Goal: Task Accomplishment & Management: Use online tool/utility

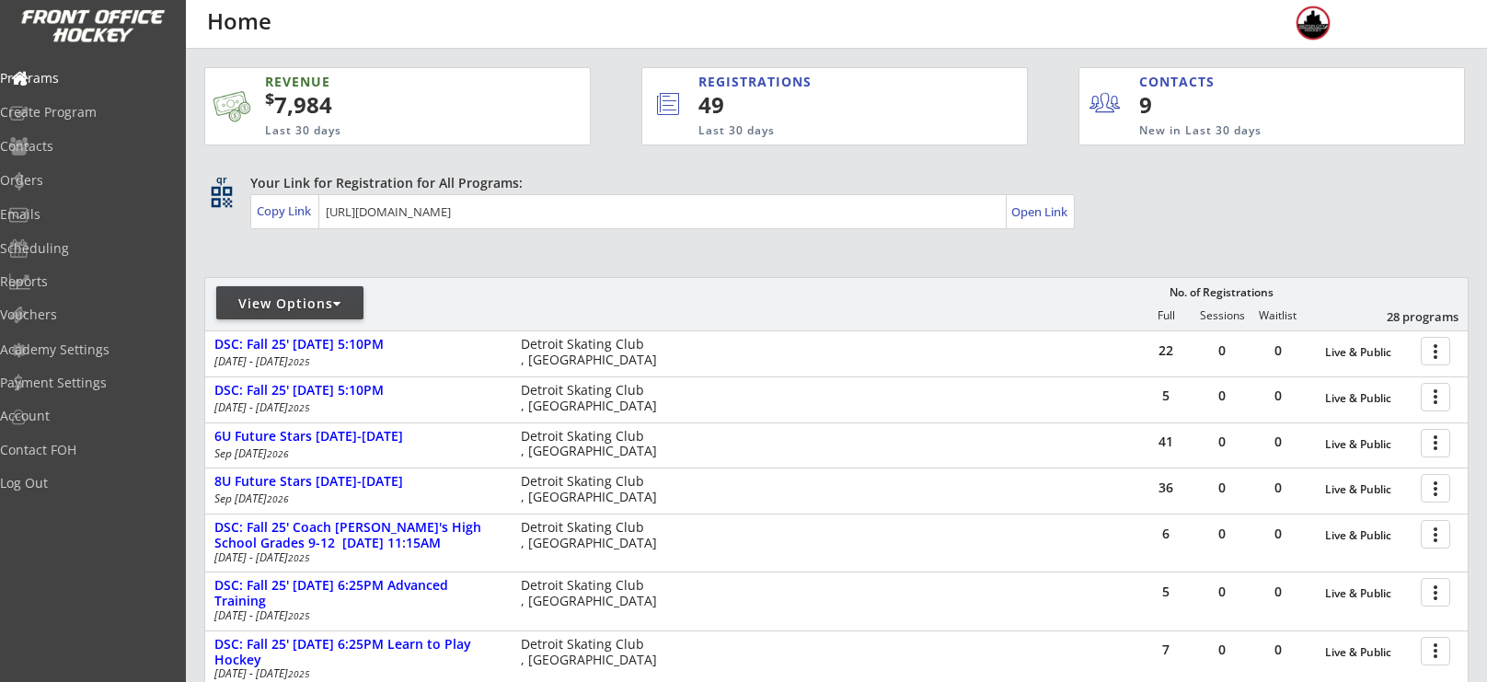
click at [285, 306] on div "View Options" at bounding box center [289, 304] width 147 height 18
select select ""Upcoming Programs""
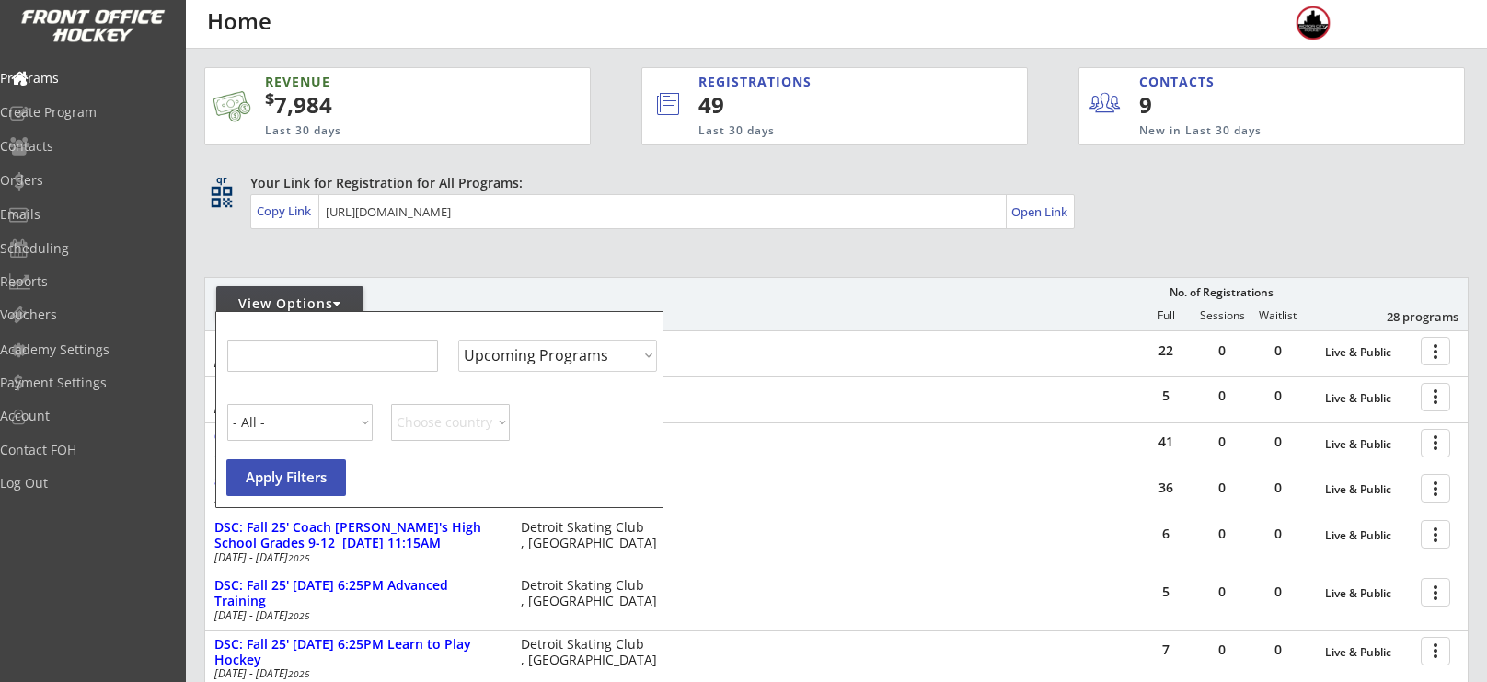
select select ""Upcoming Programs""
click at [324, 352] on input "input" at bounding box center [331, 356] width 211 height 32
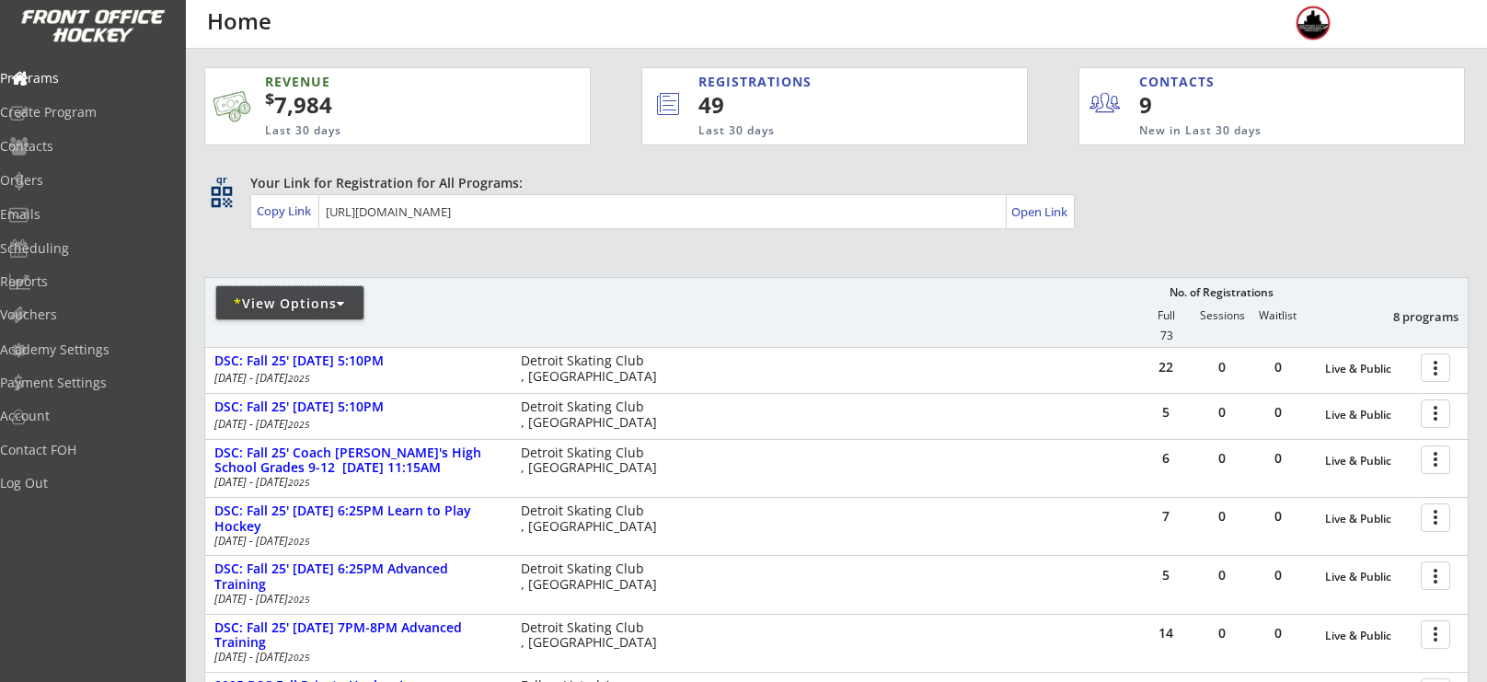
click at [269, 309] on div "* View Options" at bounding box center [289, 304] width 147 height 18
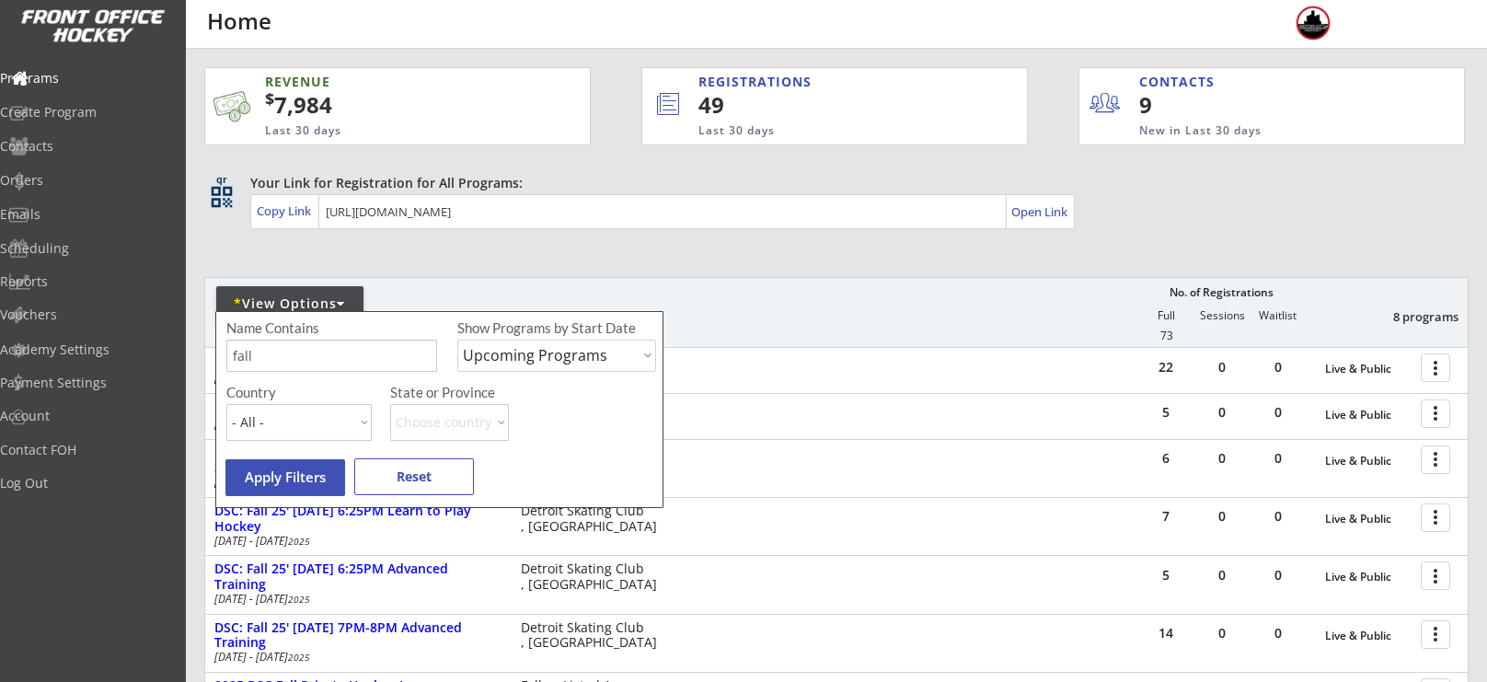
click at [288, 346] on input "input" at bounding box center [331, 356] width 211 height 32
type input "f"
type input "winter"
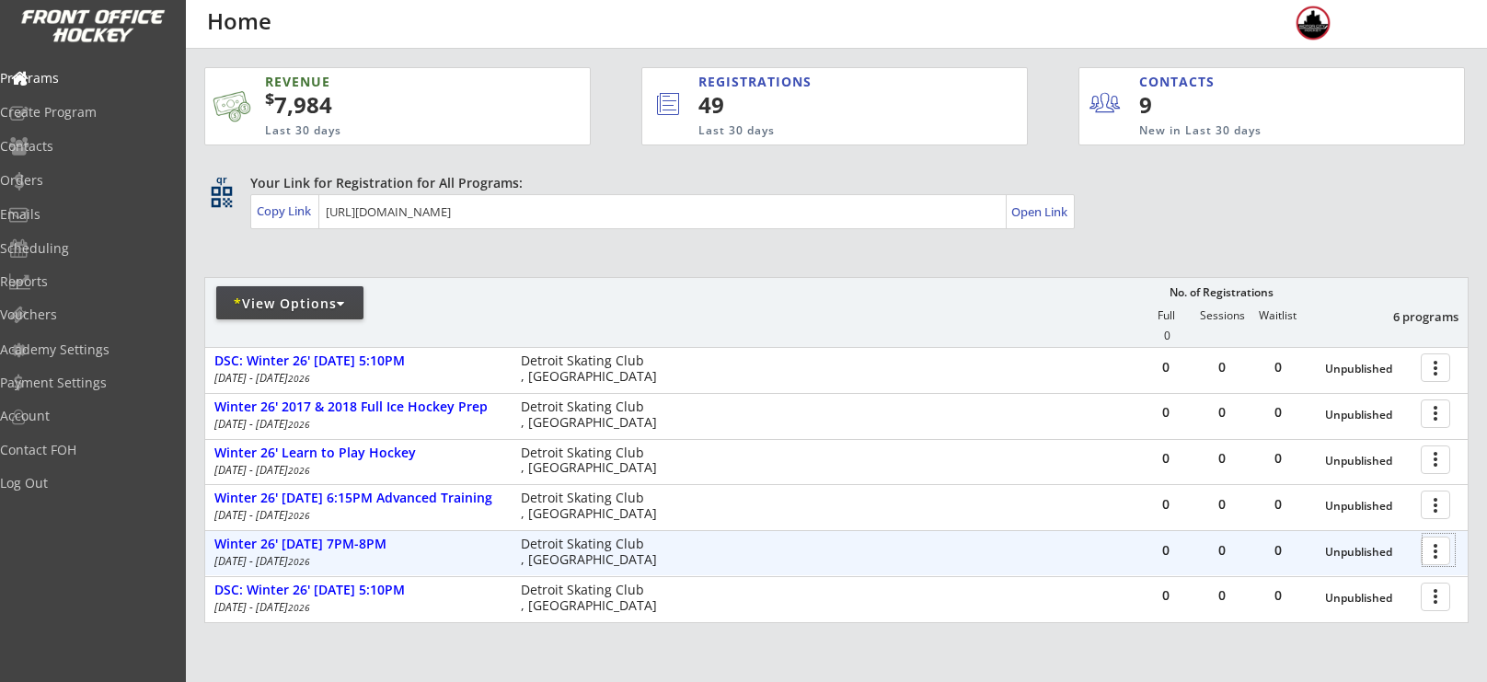
click at [1426, 551] on div at bounding box center [1439, 550] width 32 height 32
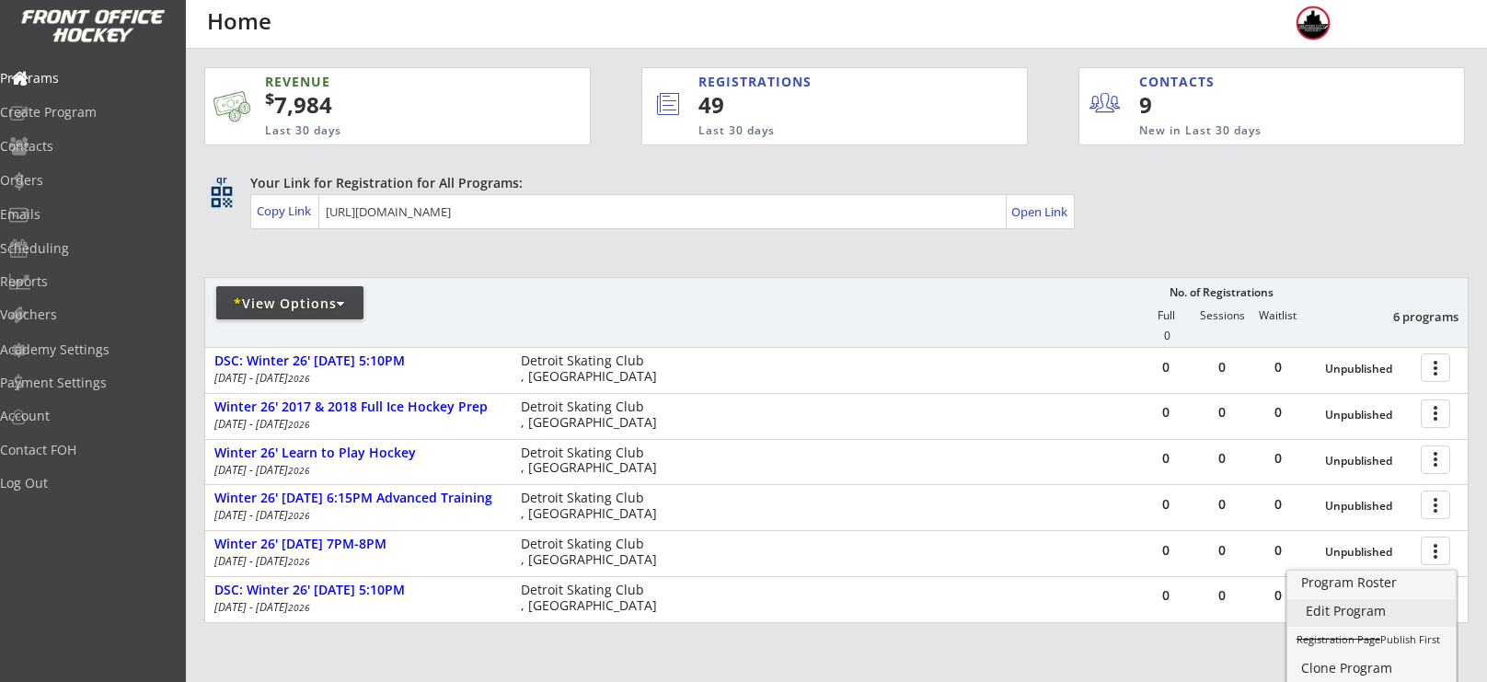
click at [1369, 606] on div "Edit Program" at bounding box center [1372, 611] width 132 height 13
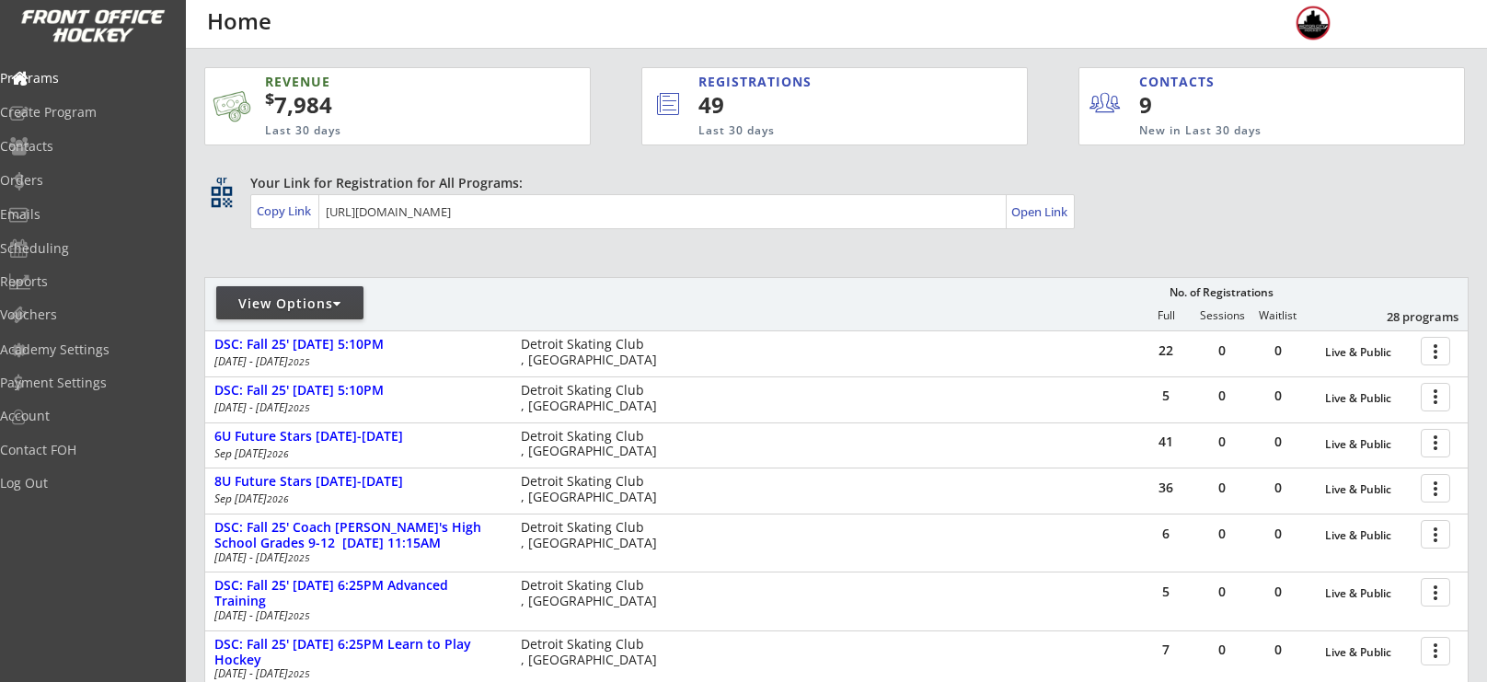
click at [299, 295] on div "View Options" at bounding box center [289, 304] width 147 height 18
select select ""Upcoming Programs""
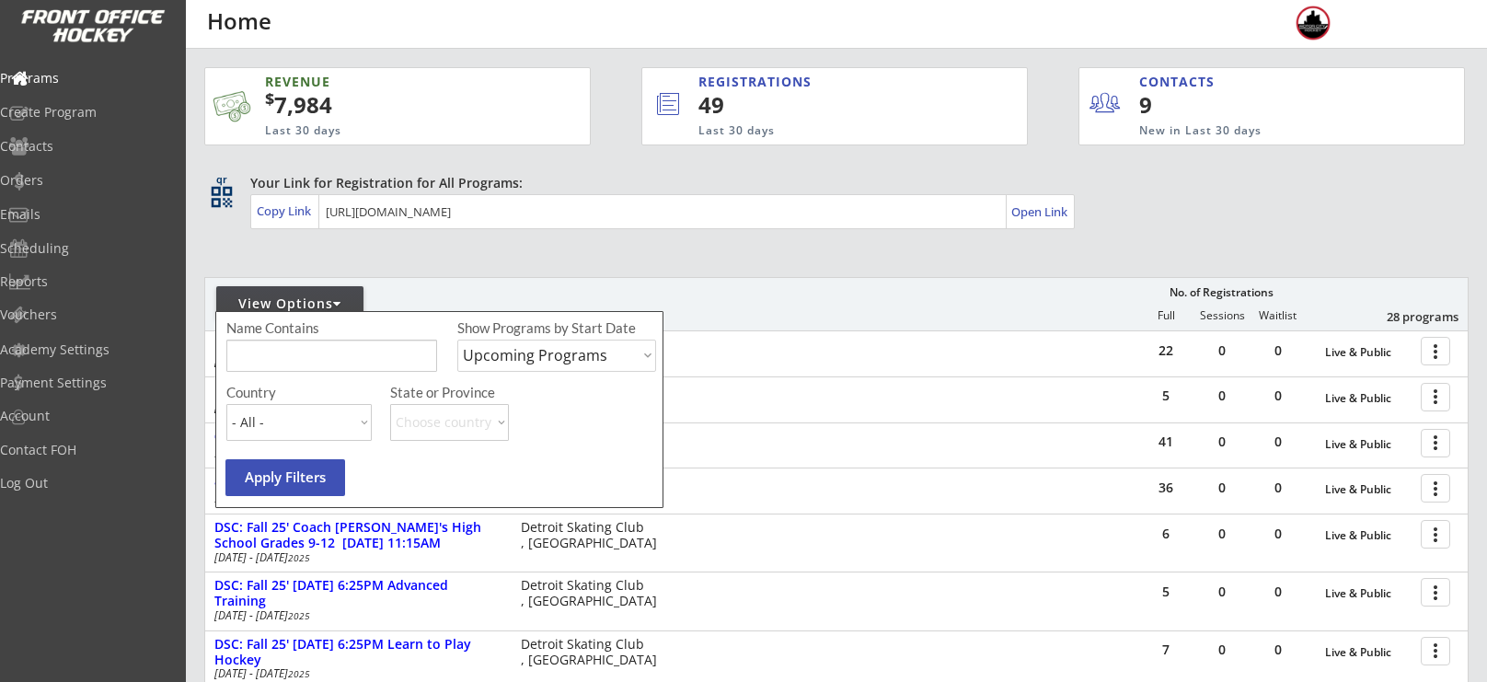
click at [310, 362] on input "input" at bounding box center [331, 356] width 211 height 32
type input "[DATE]"
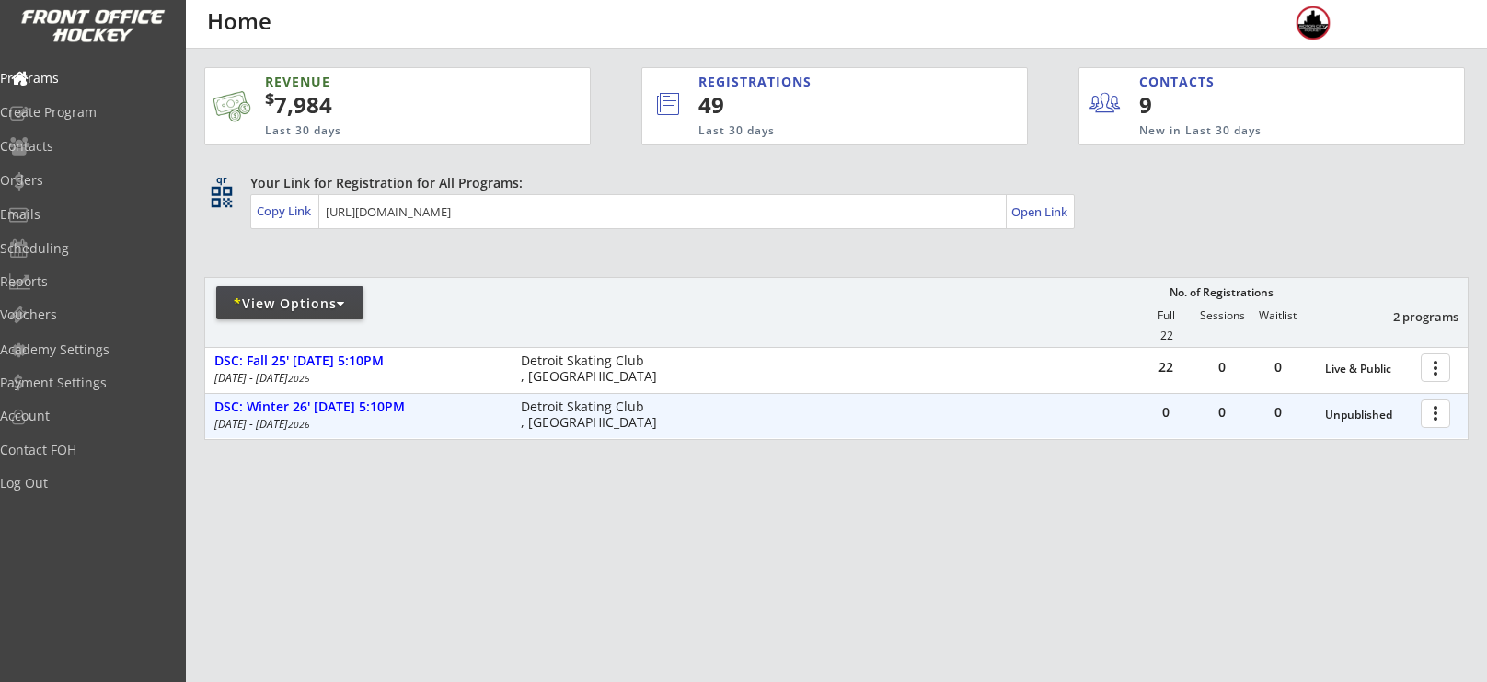
click at [1430, 411] on div at bounding box center [1439, 413] width 32 height 32
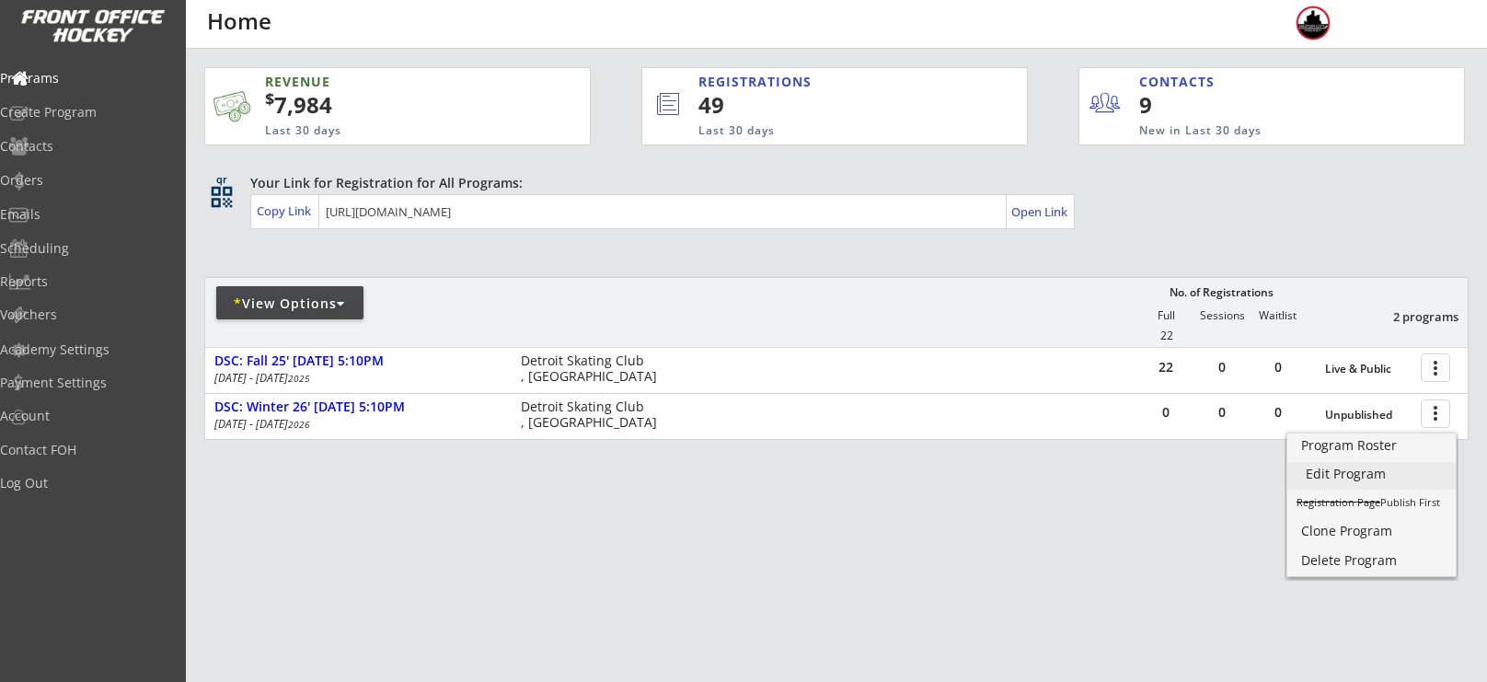
click at [1386, 476] on div "Edit Program" at bounding box center [1372, 474] width 132 height 13
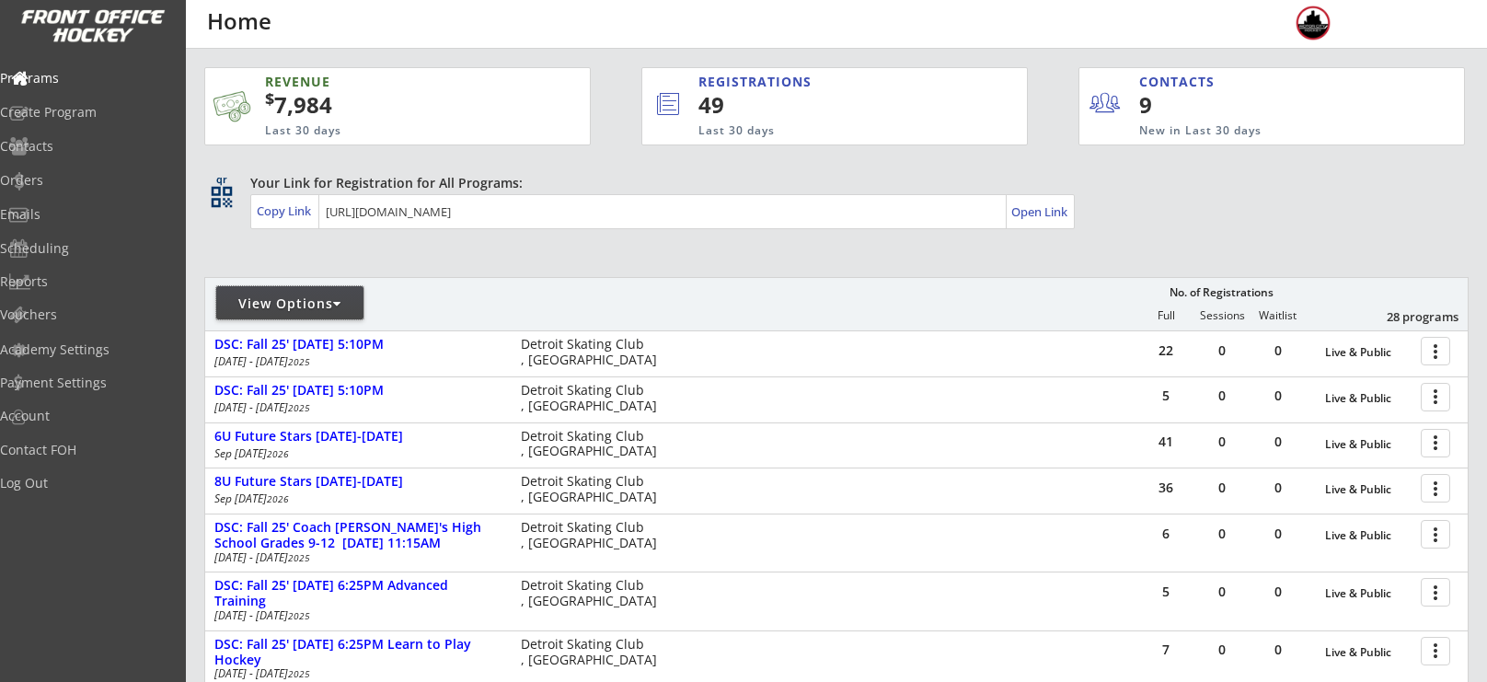
click at [313, 310] on div "View Options" at bounding box center [289, 304] width 147 height 18
select select ""Upcoming Programs""
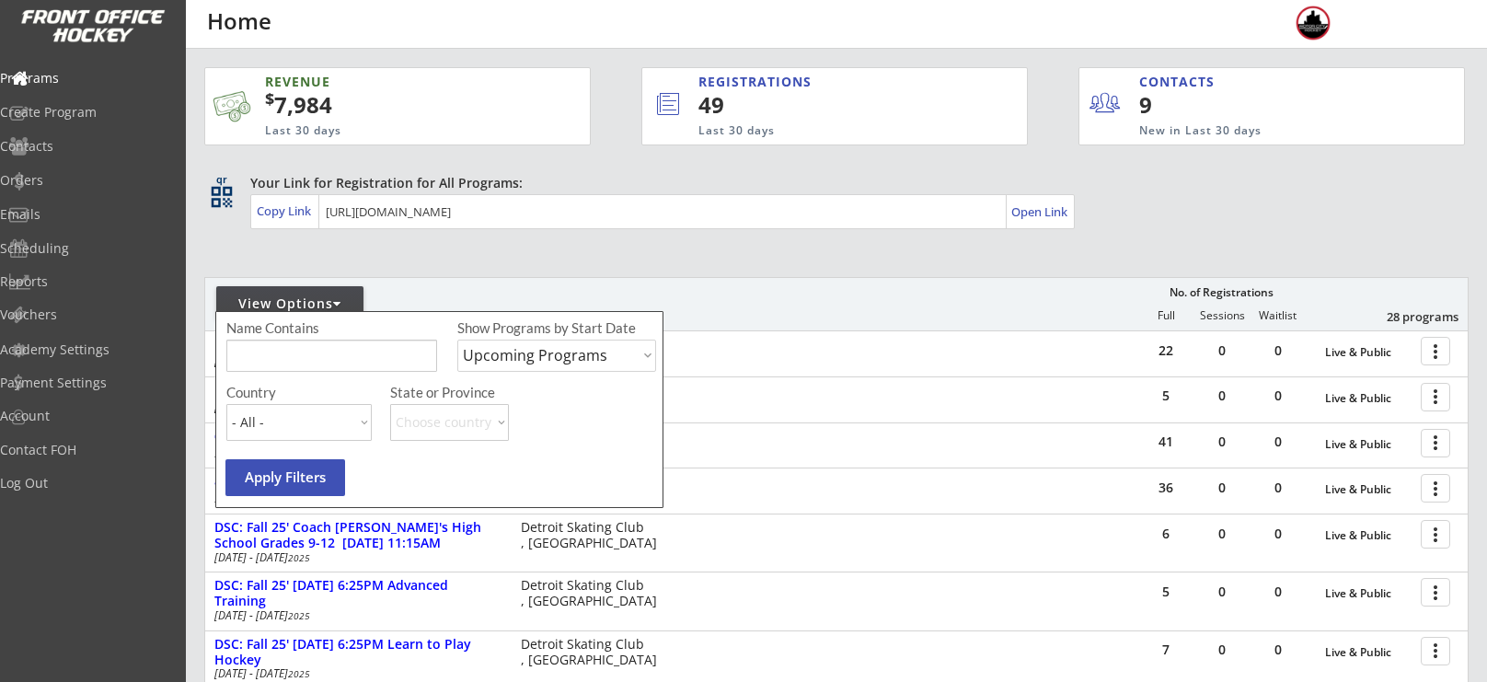
click at [327, 359] on input "input" at bounding box center [331, 356] width 211 height 32
type input "thursday"
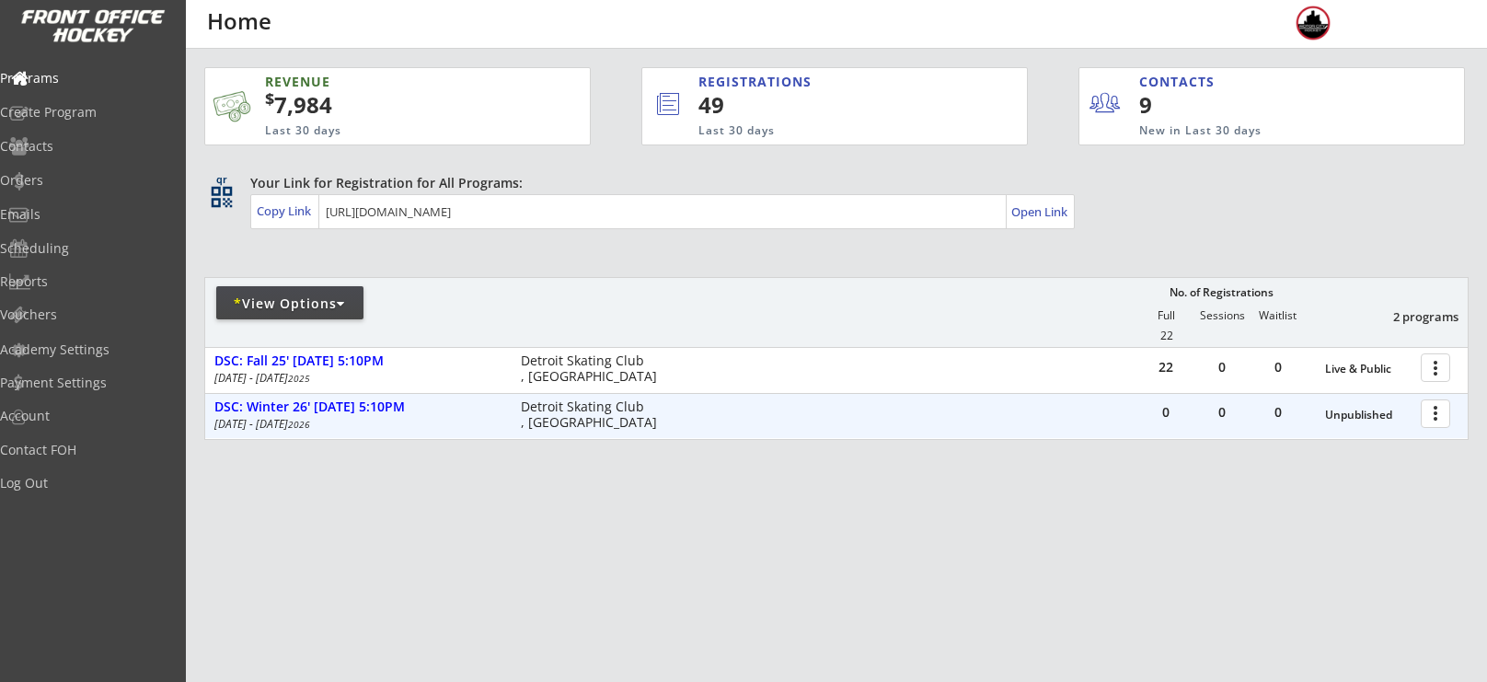
click at [1448, 405] on div at bounding box center [1439, 413] width 32 height 32
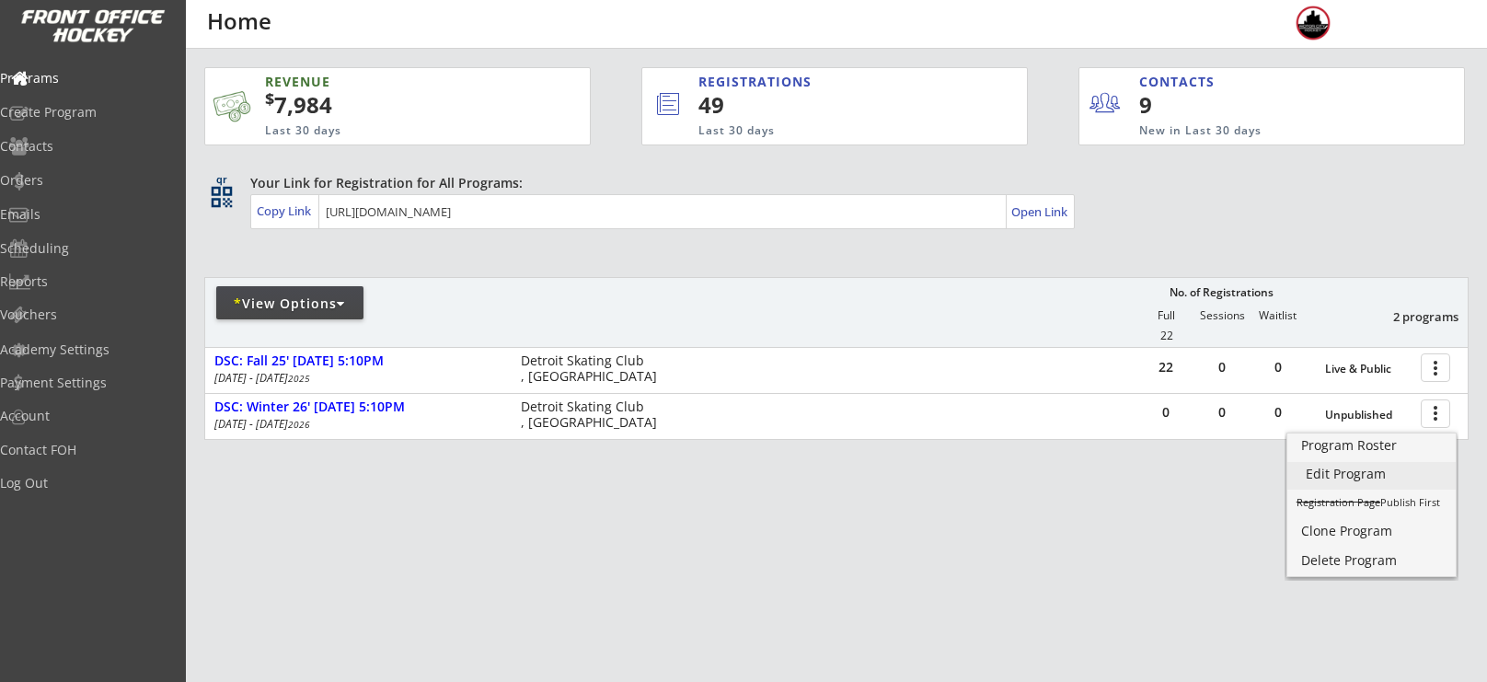
click at [1361, 475] on div "Edit Program" at bounding box center [1372, 474] width 132 height 13
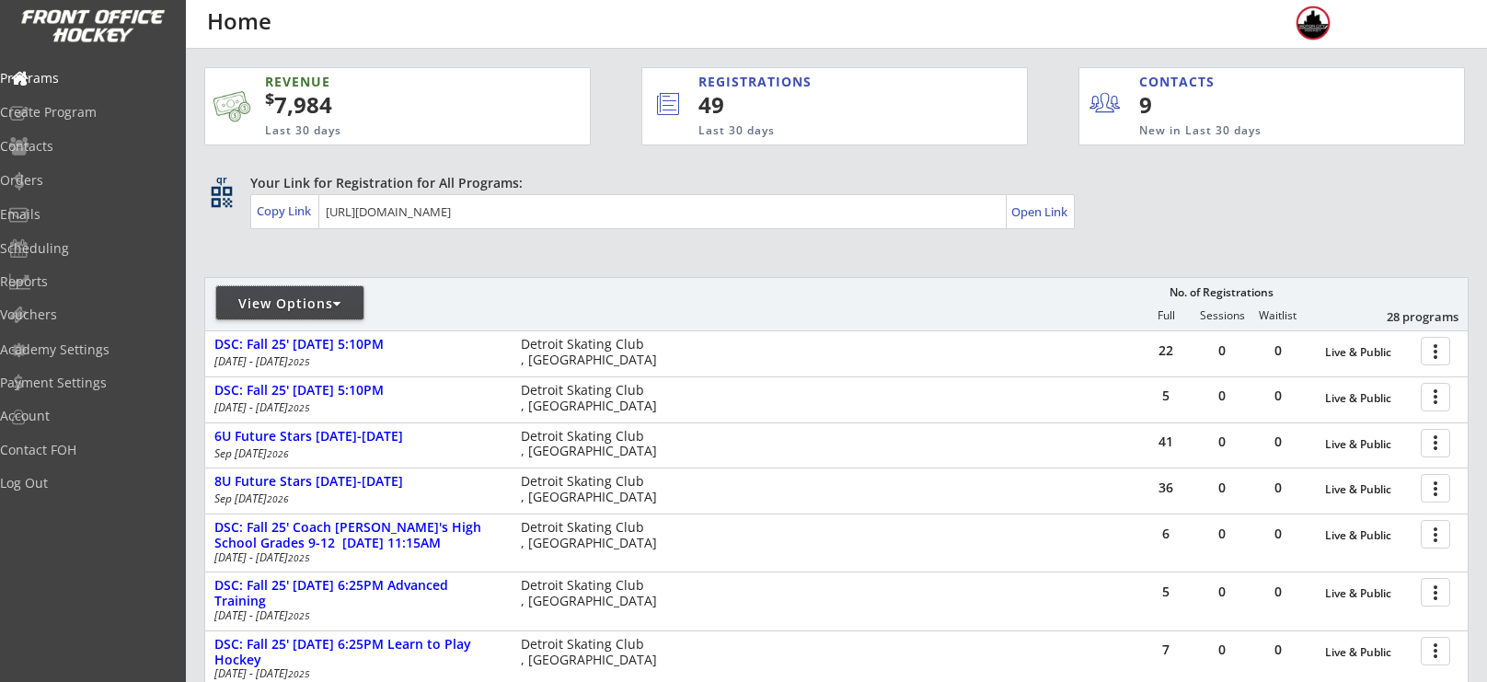
click at [286, 304] on div "View Options" at bounding box center [289, 304] width 147 height 18
select select ""Upcoming Programs""
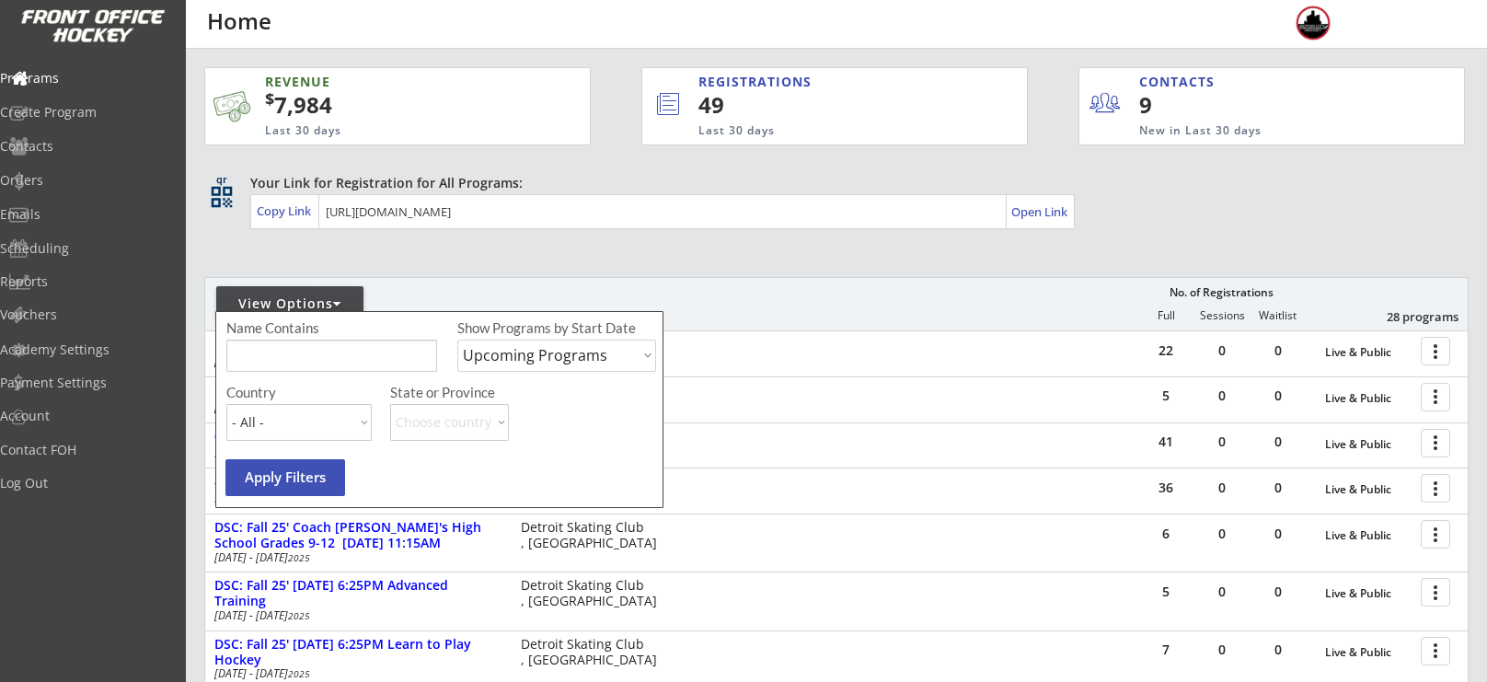
click at [312, 345] on input "input" at bounding box center [331, 356] width 211 height 32
type input "monday"
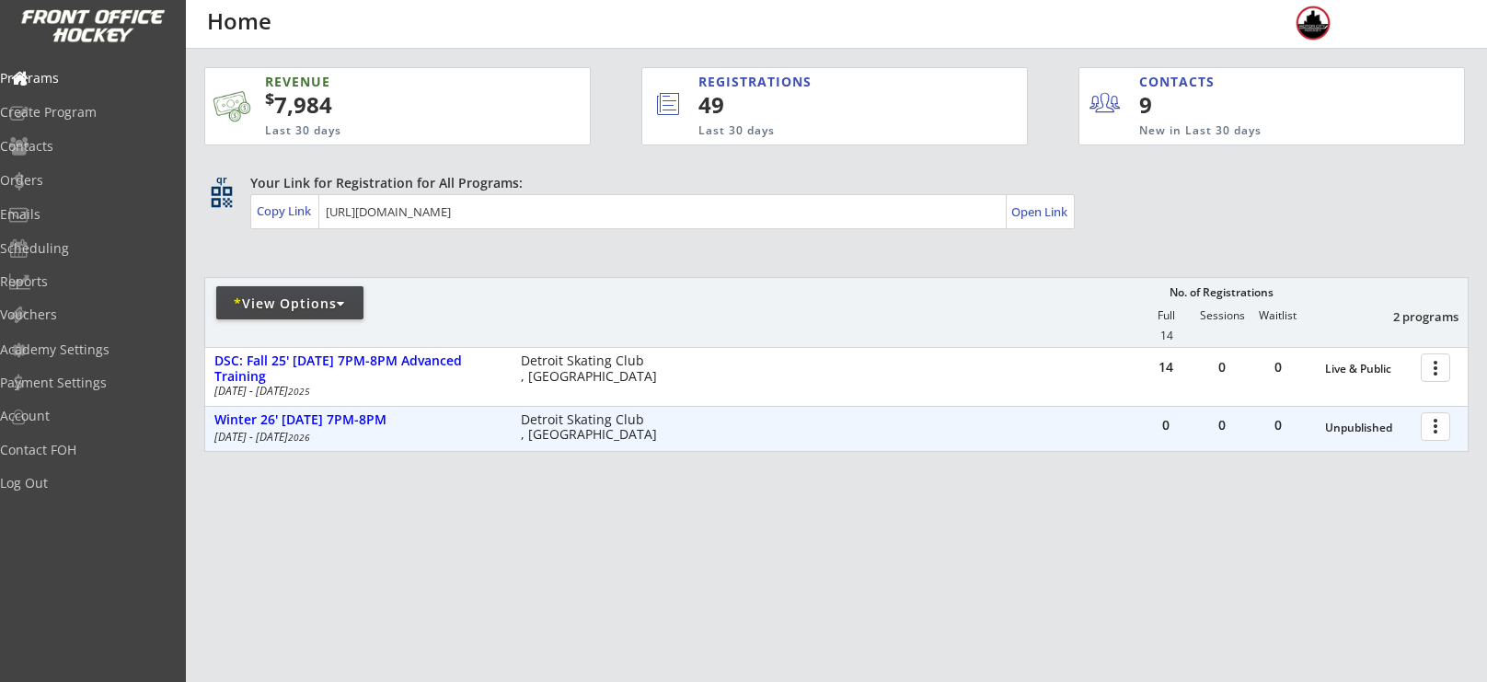
click at [1448, 423] on div at bounding box center [1439, 426] width 32 height 32
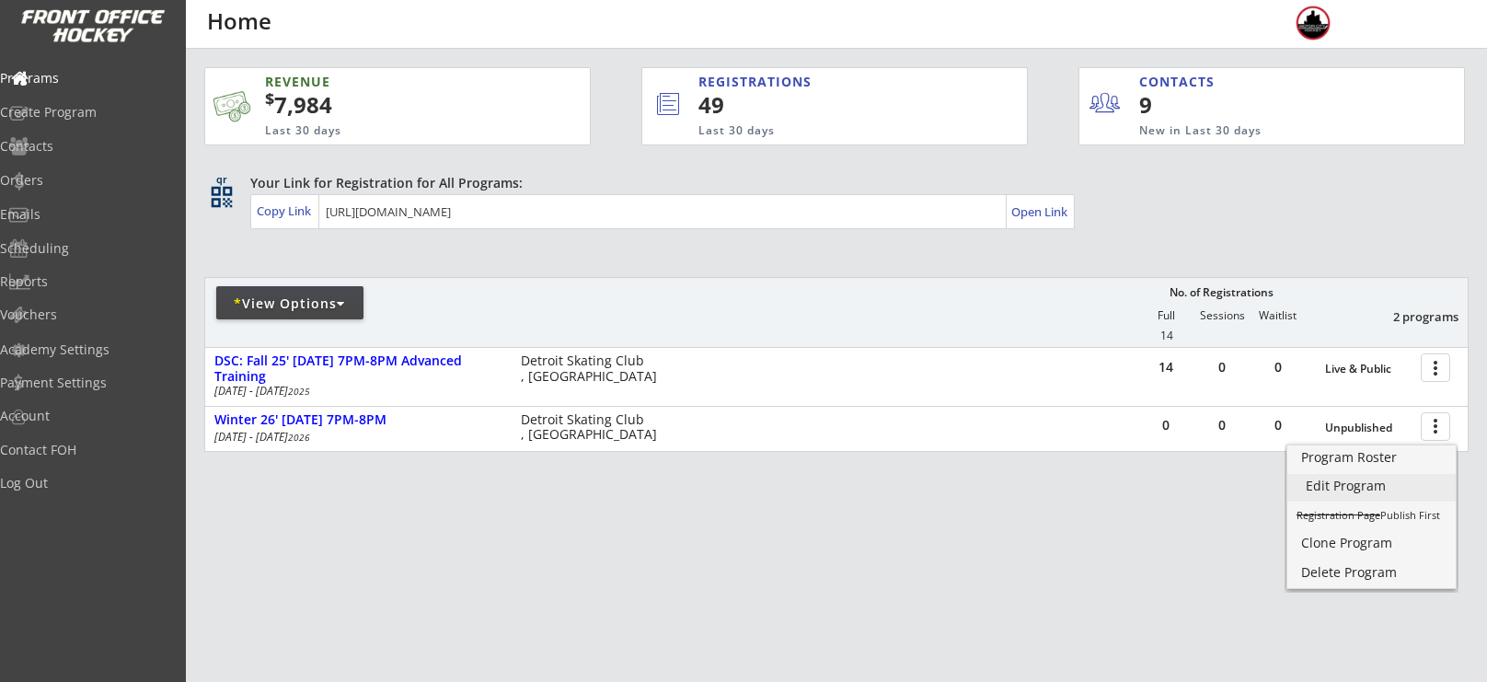
click at [1373, 487] on div "Edit Program" at bounding box center [1372, 485] width 132 height 13
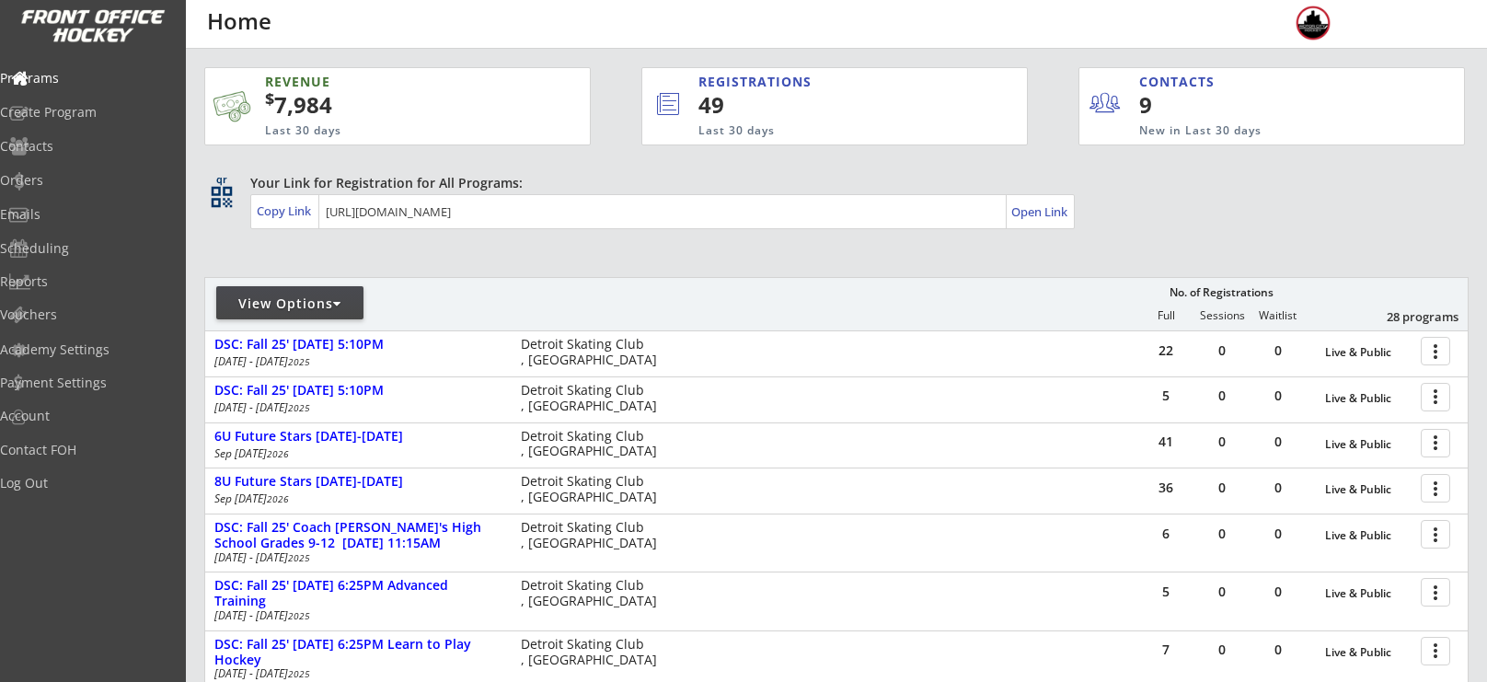
click at [279, 297] on div "View Options" at bounding box center [289, 304] width 147 height 18
select select ""Upcoming Programs""
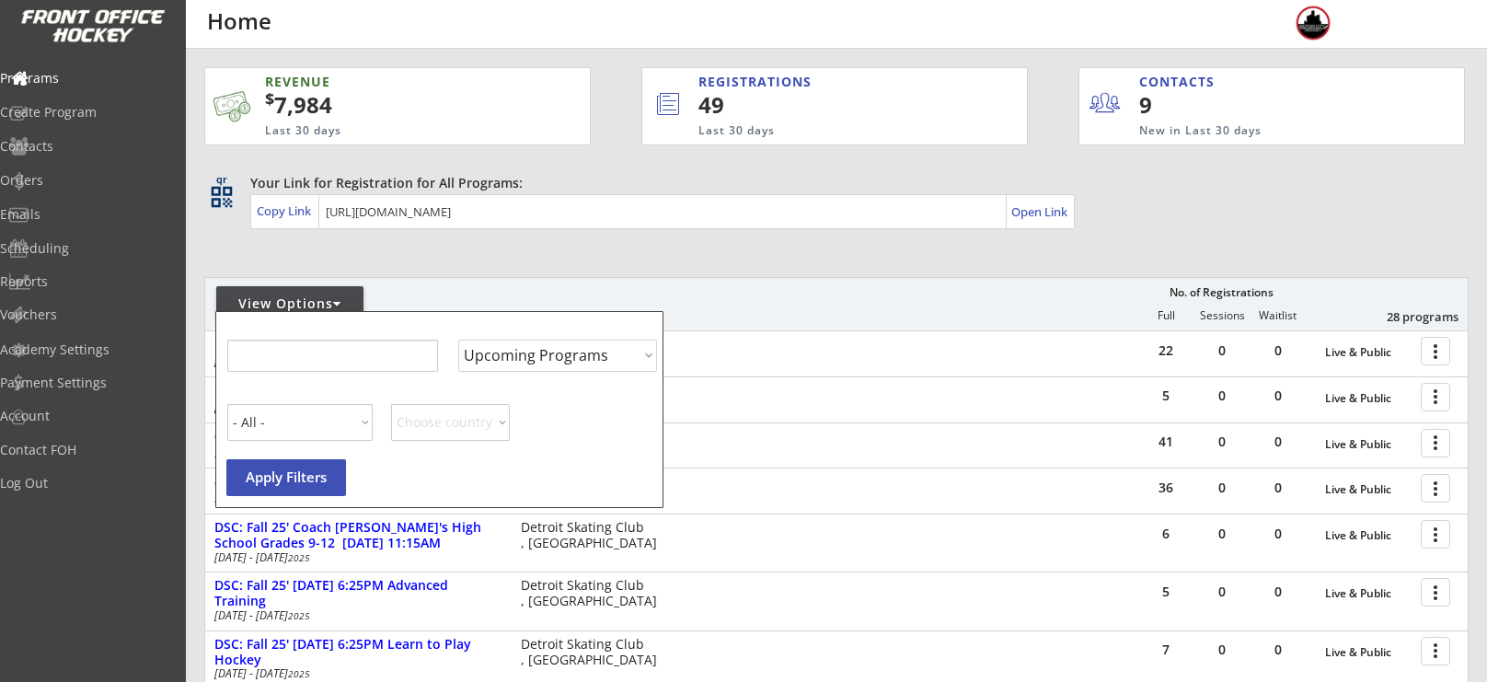
select select ""Upcoming Programs""
click at [332, 357] on input "input" at bounding box center [331, 356] width 211 height 32
click at [308, 352] on input "input" at bounding box center [331, 356] width 211 height 32
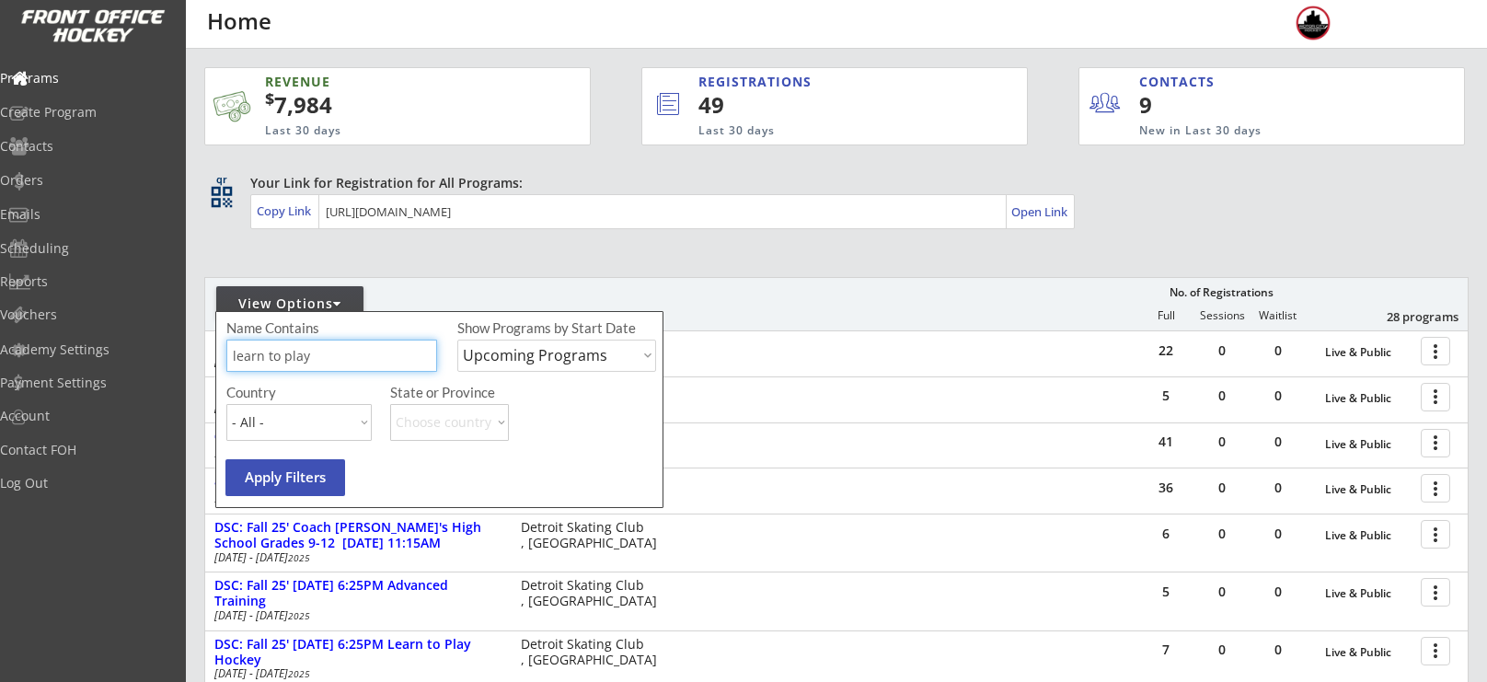
type input "learn to play"
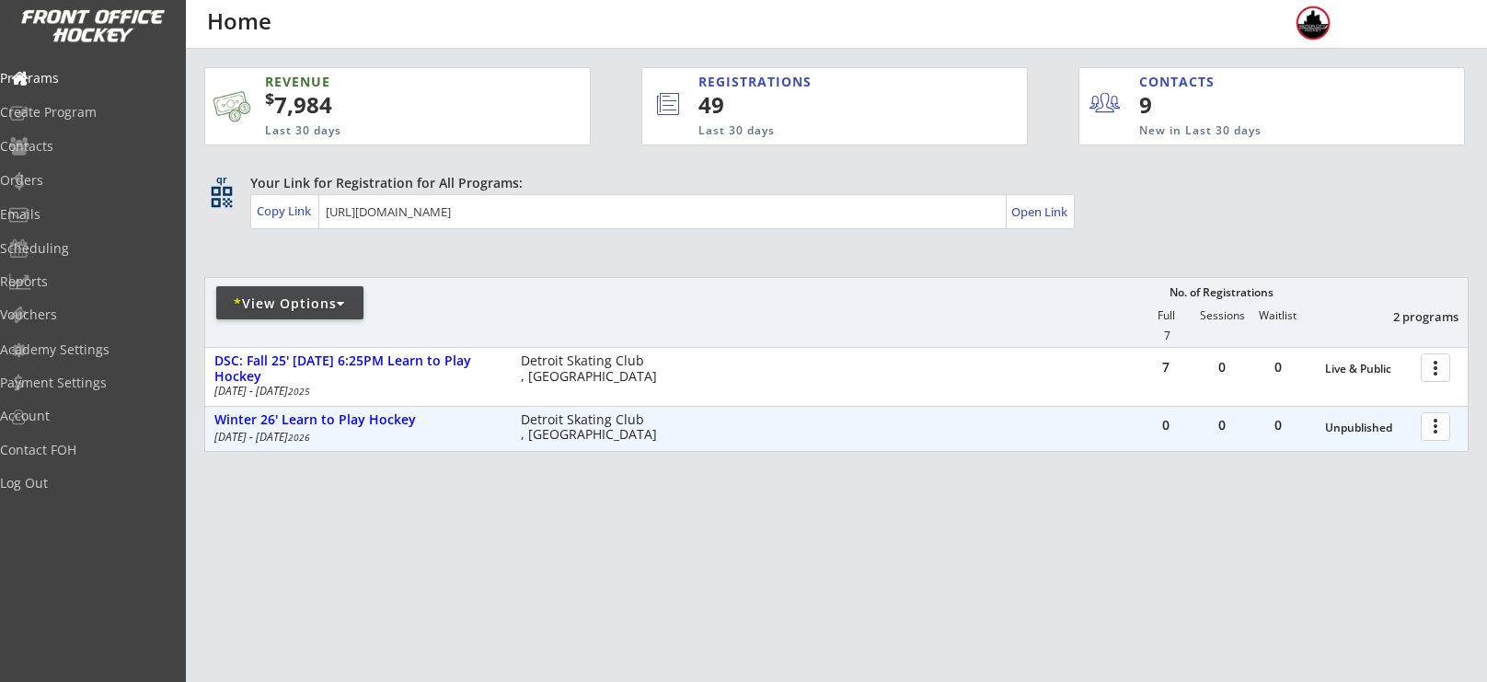
click at [1443, 420] on div at bounding box center [1439, 426] width 32 height 32
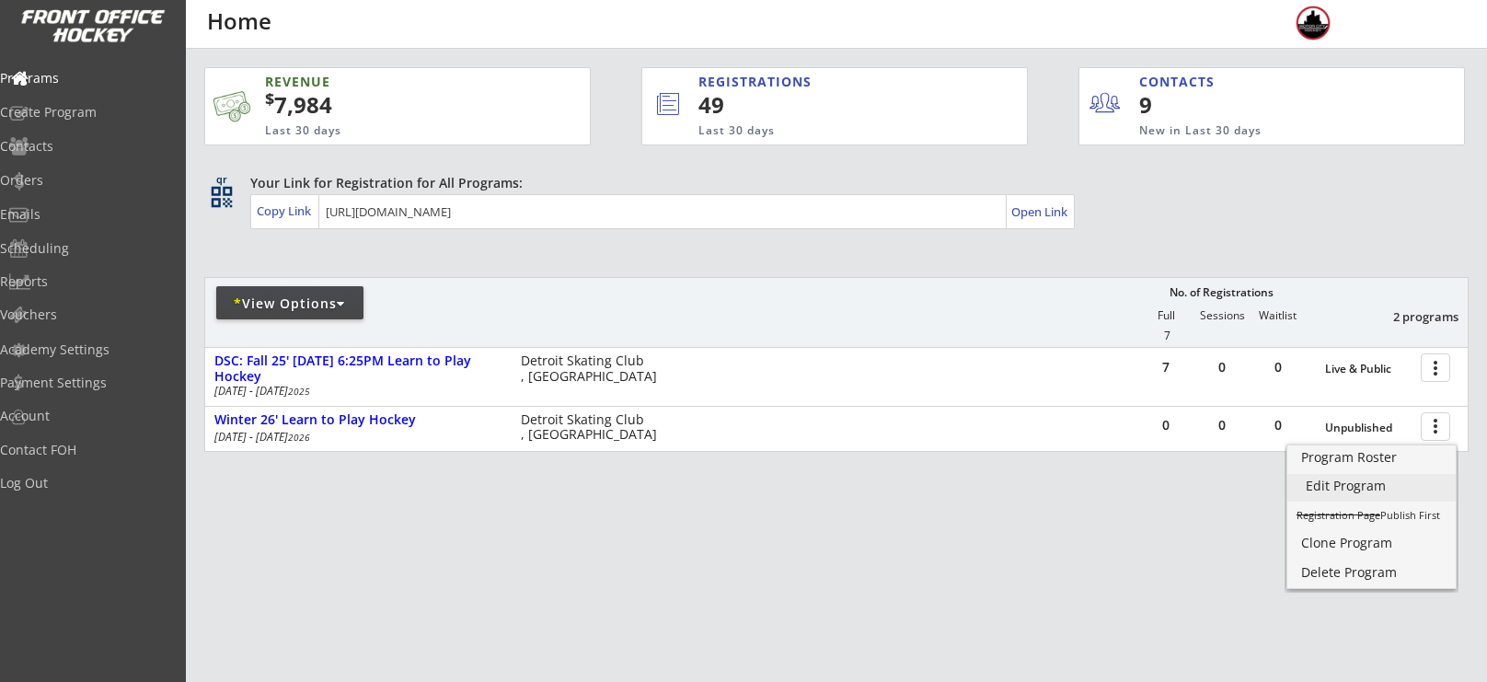
click at [1365, 490] on div "Edit Program" at bounding box center [1372, 485] width 132 height 13
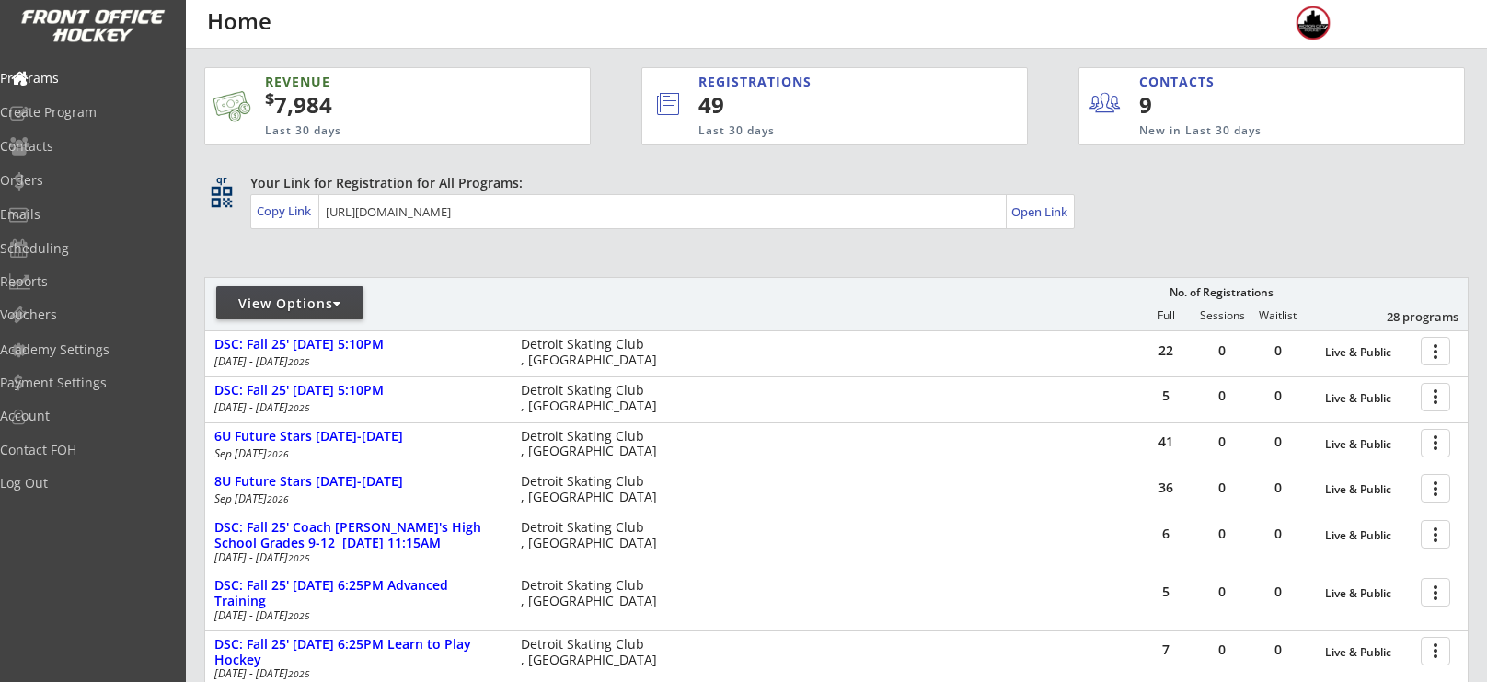
click at [304, 306] on div "View Options" at bounding box center [289, 304] width 147 height 18
select select ""Upcoming Programs""
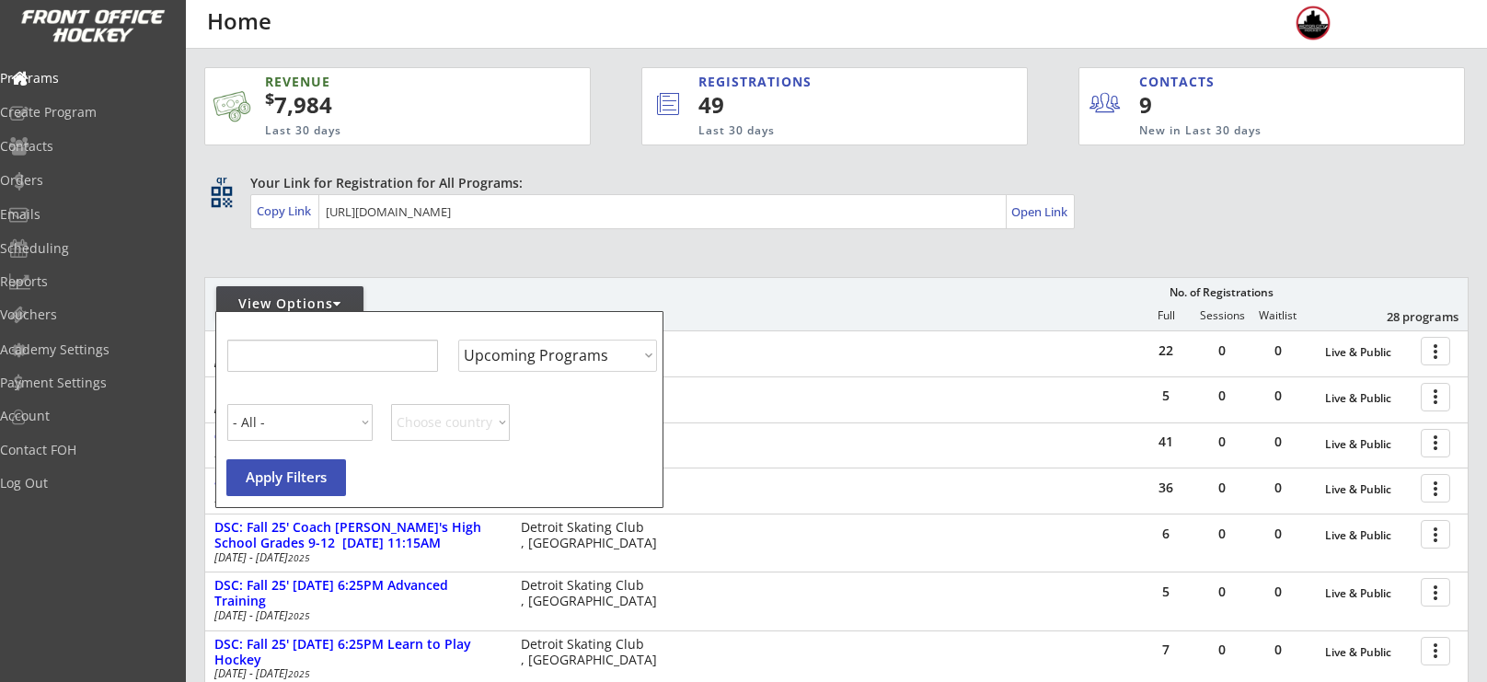
select select ""Upcoming Programs""
click at [332, 357] on input "input" at bounding box center [331, 356] width 211 height 32
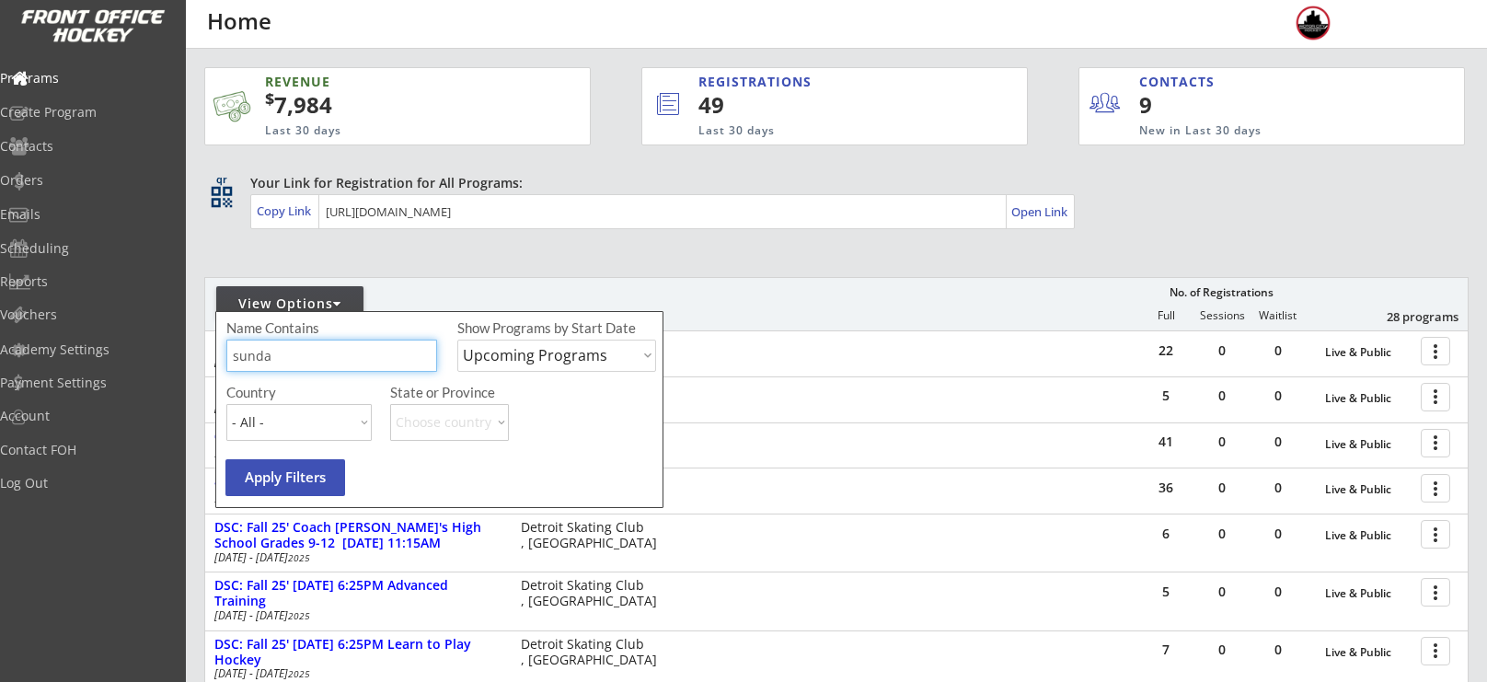
type input "sunday"
type input "Sunday advanced"
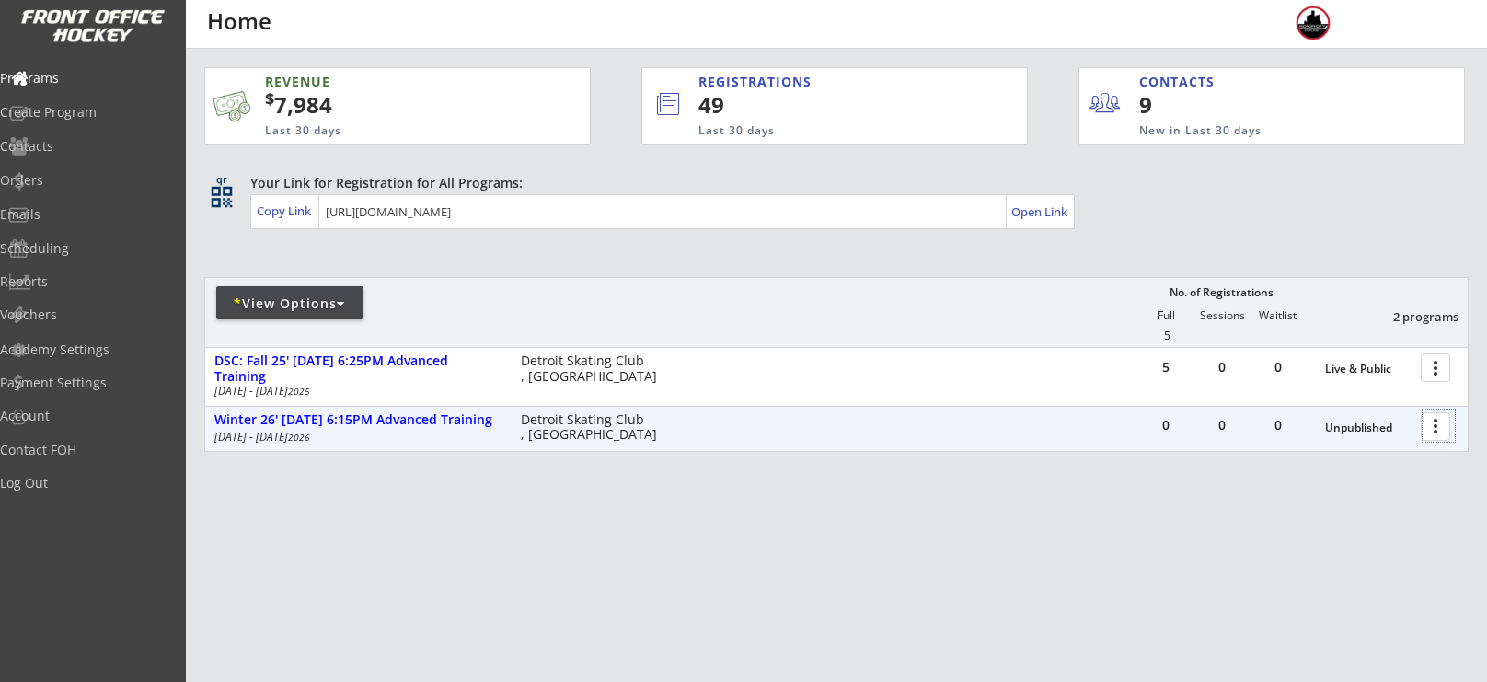
click at [1427, 434] on div at bounding box center [1439, 426] width 32 height 32
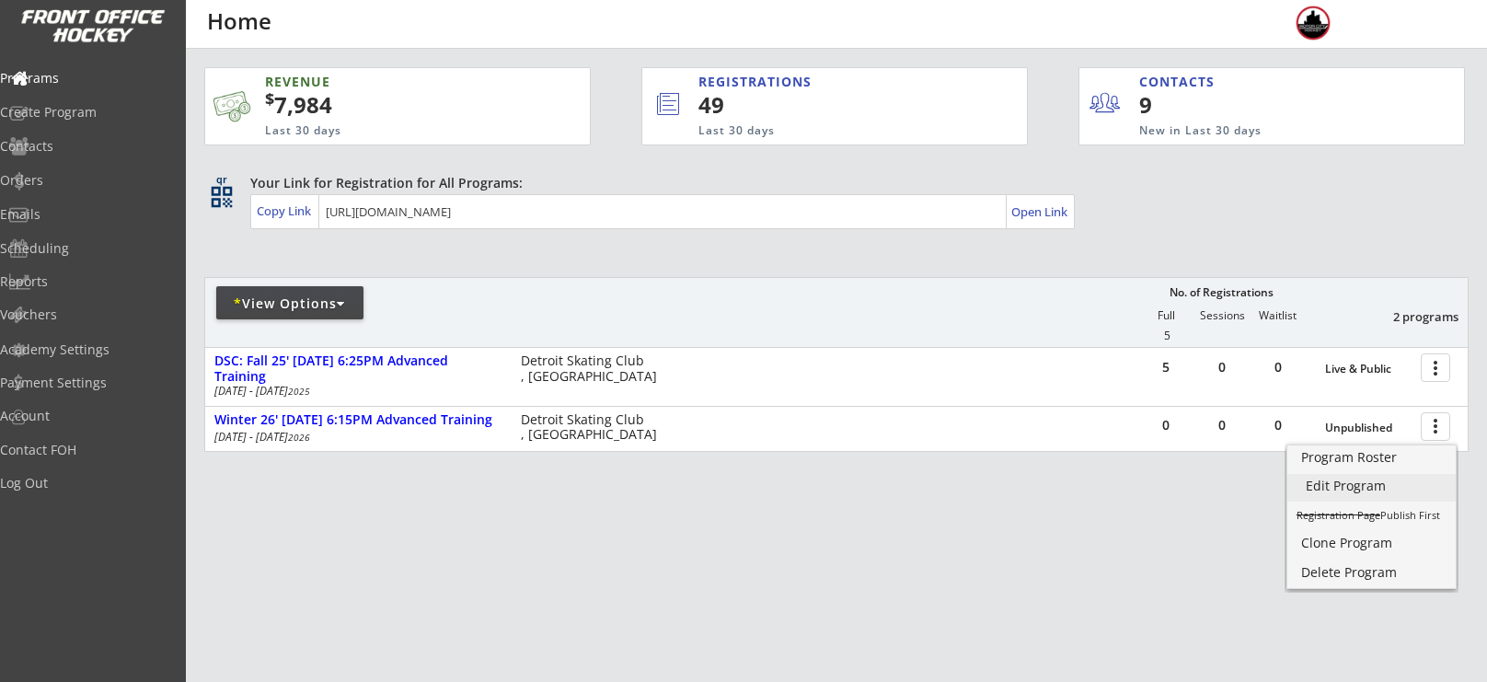
click at [1360, 489] on div "Edit Program" at bounding box center [1372, 485] width 132 height 13
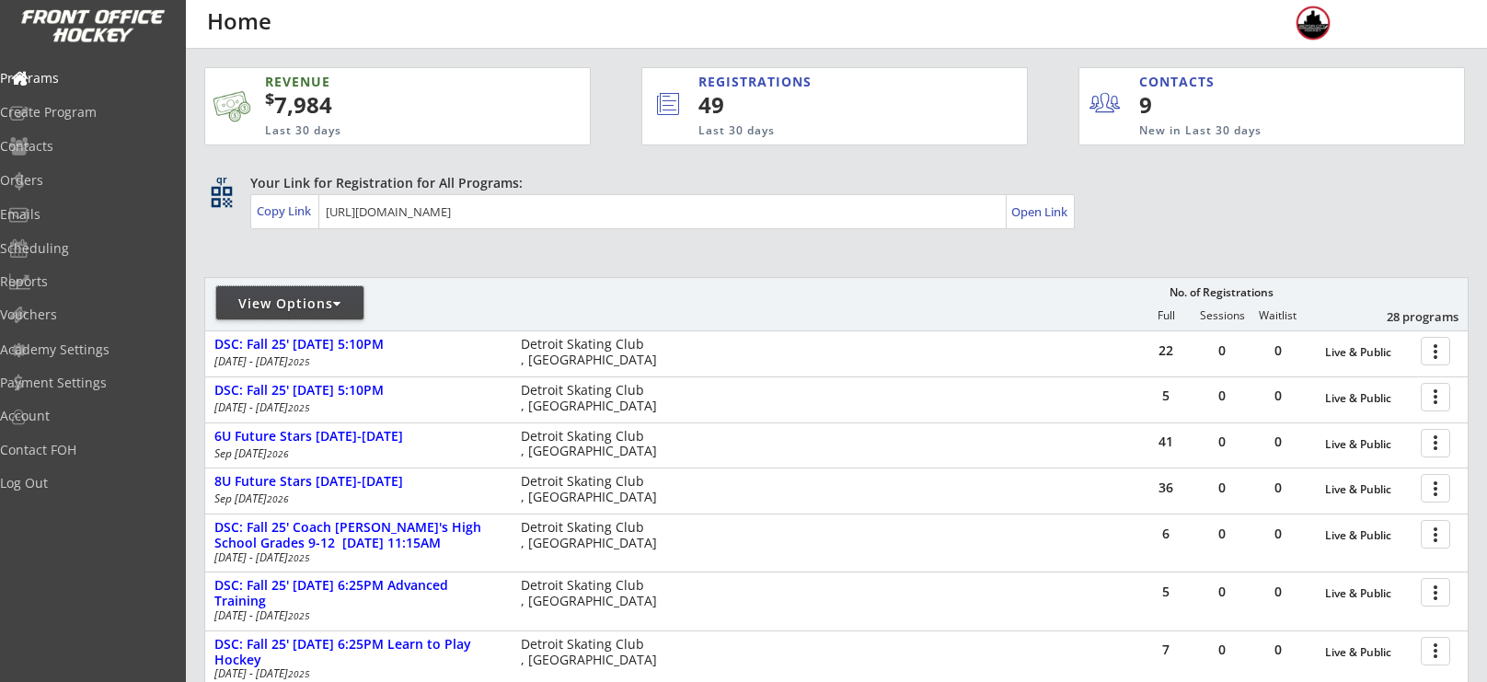
click at [314, 295] on div "View Options" at bounding box center [289, 304] width 147 height 18
select select ""Upcoming Programs""
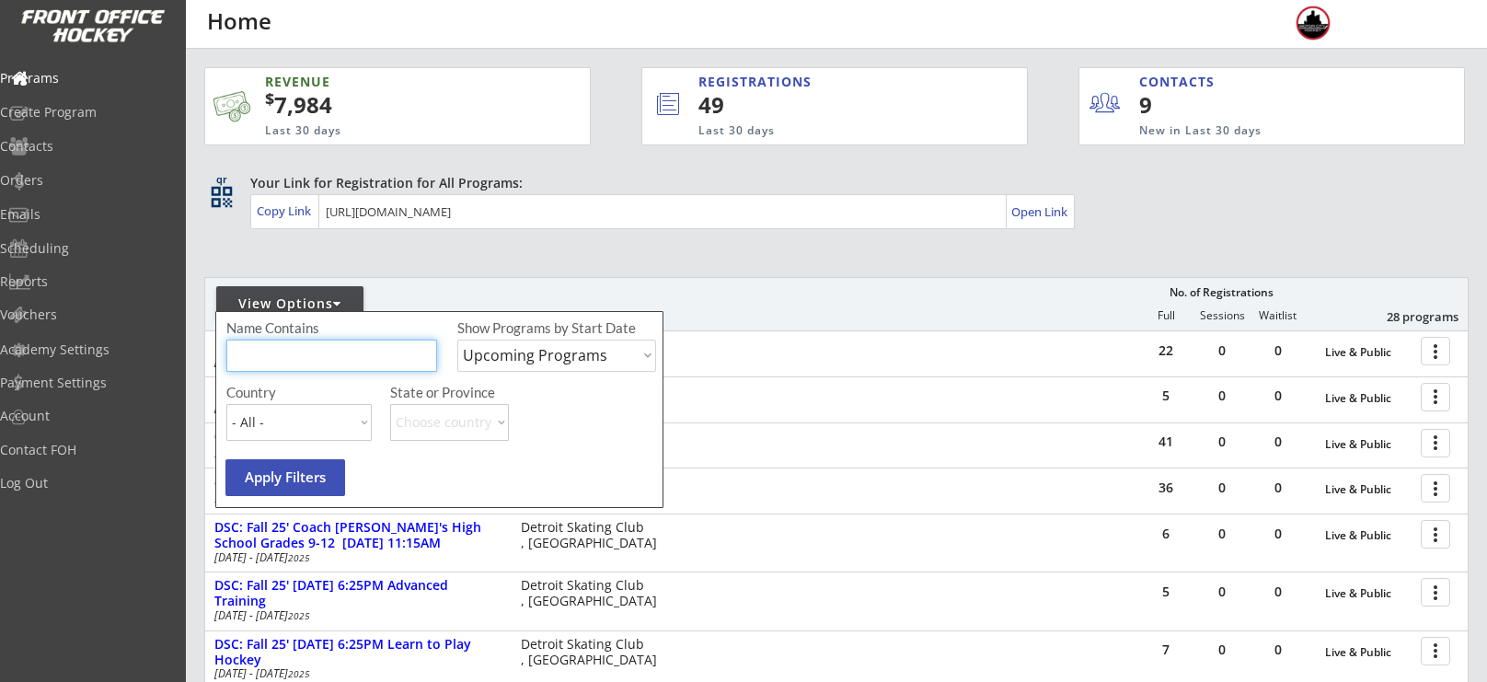
click at [337, 341] on input "input" at bounding box center [331, 356] width 211 height 32
type input "[DATE]"
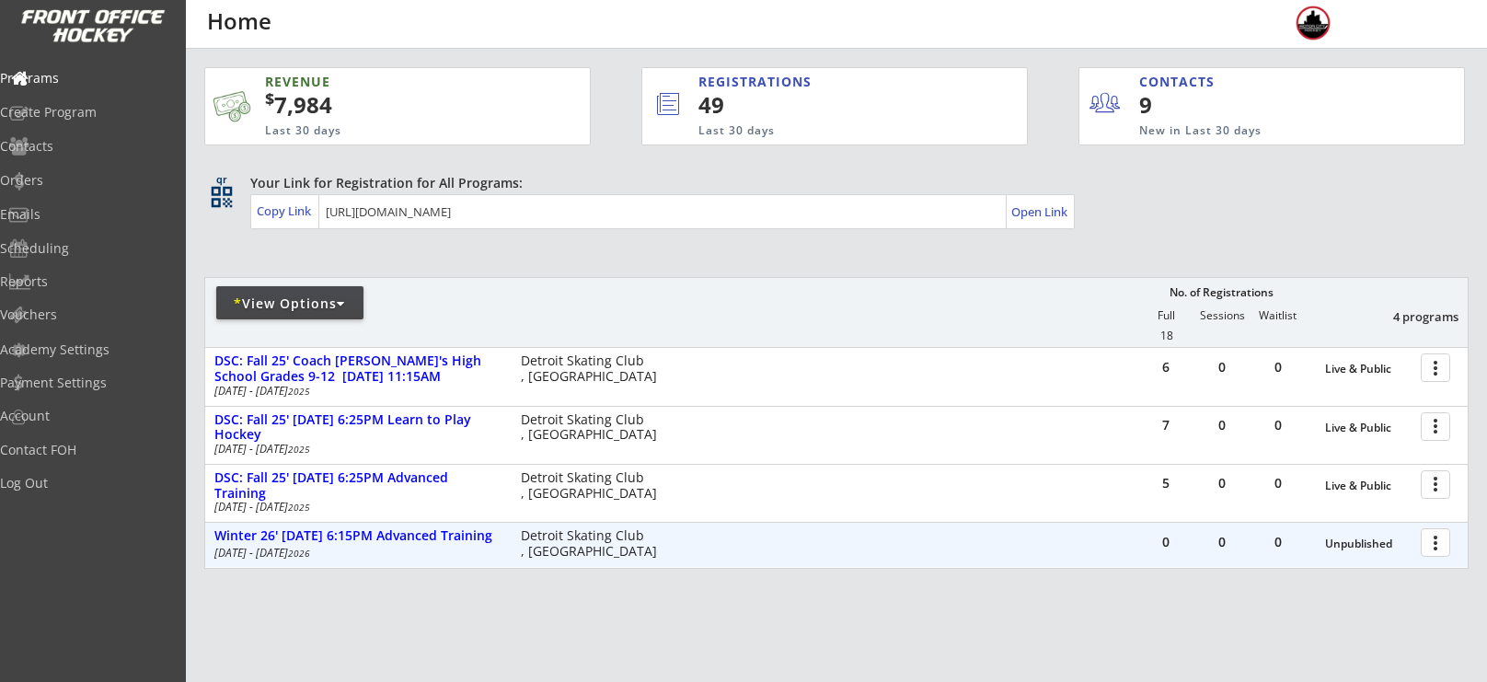
click at [1441, 530] on div at bounding box center [1439, 542] width 32 height 32
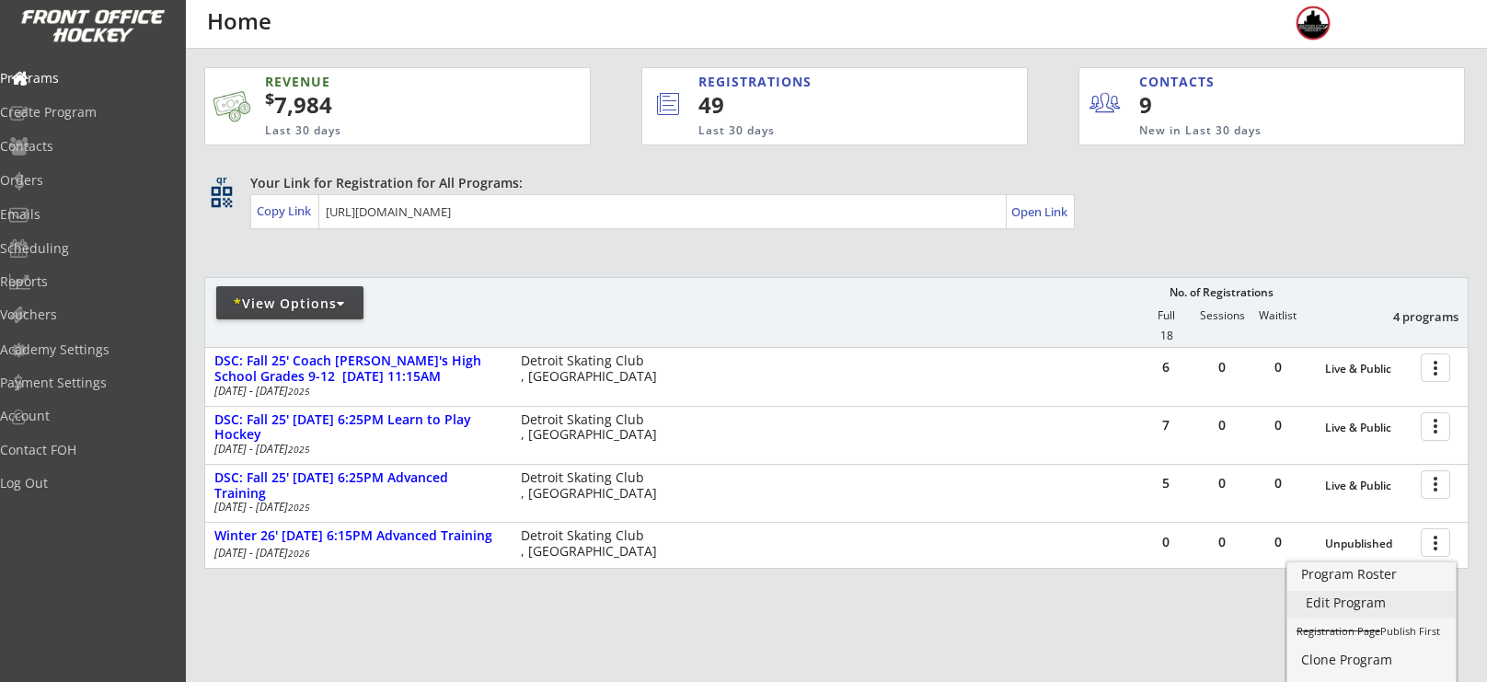
click at [1392, 596] on div "Edit Program" at bounding box center [1372, 602] width 132 height 13
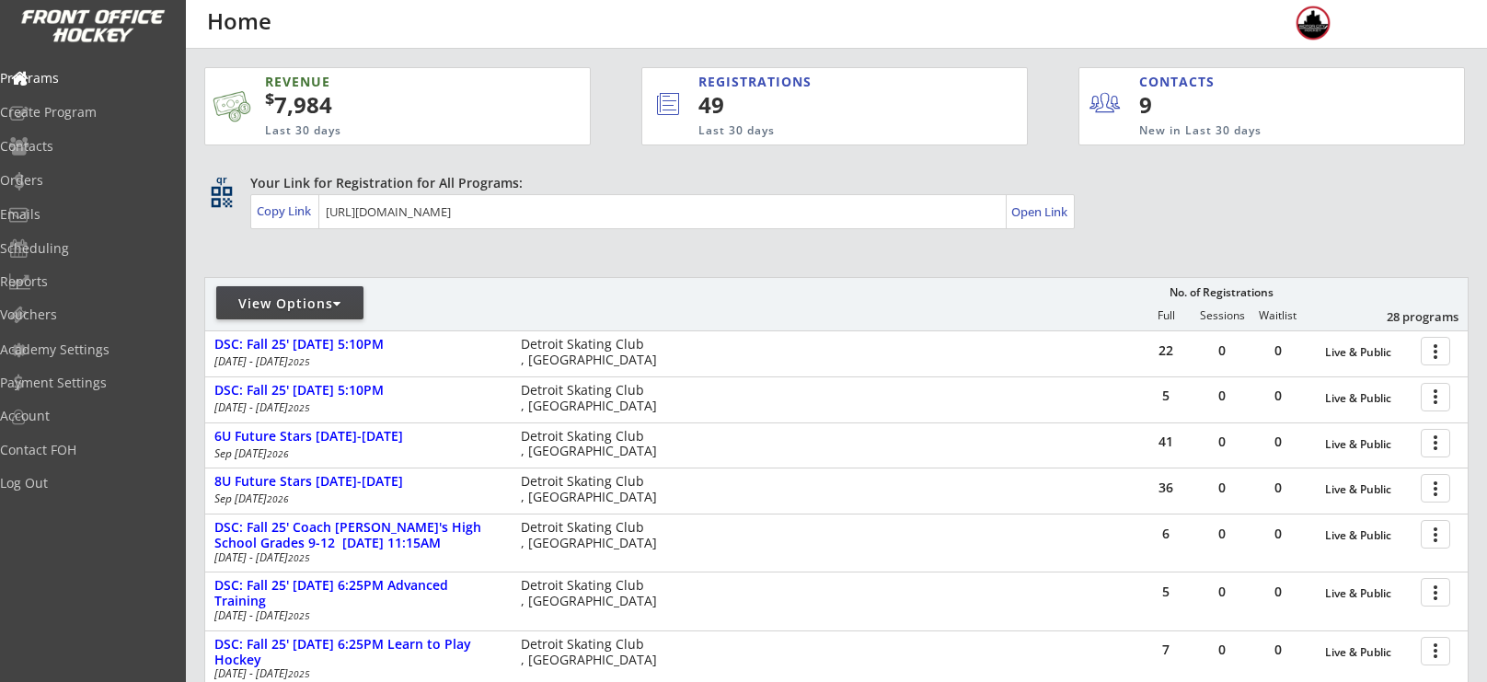
click at [320, 316] on div "View Options" at bounding box center [289, 302] width 147 height 33
select select ""Upcoming Programs""
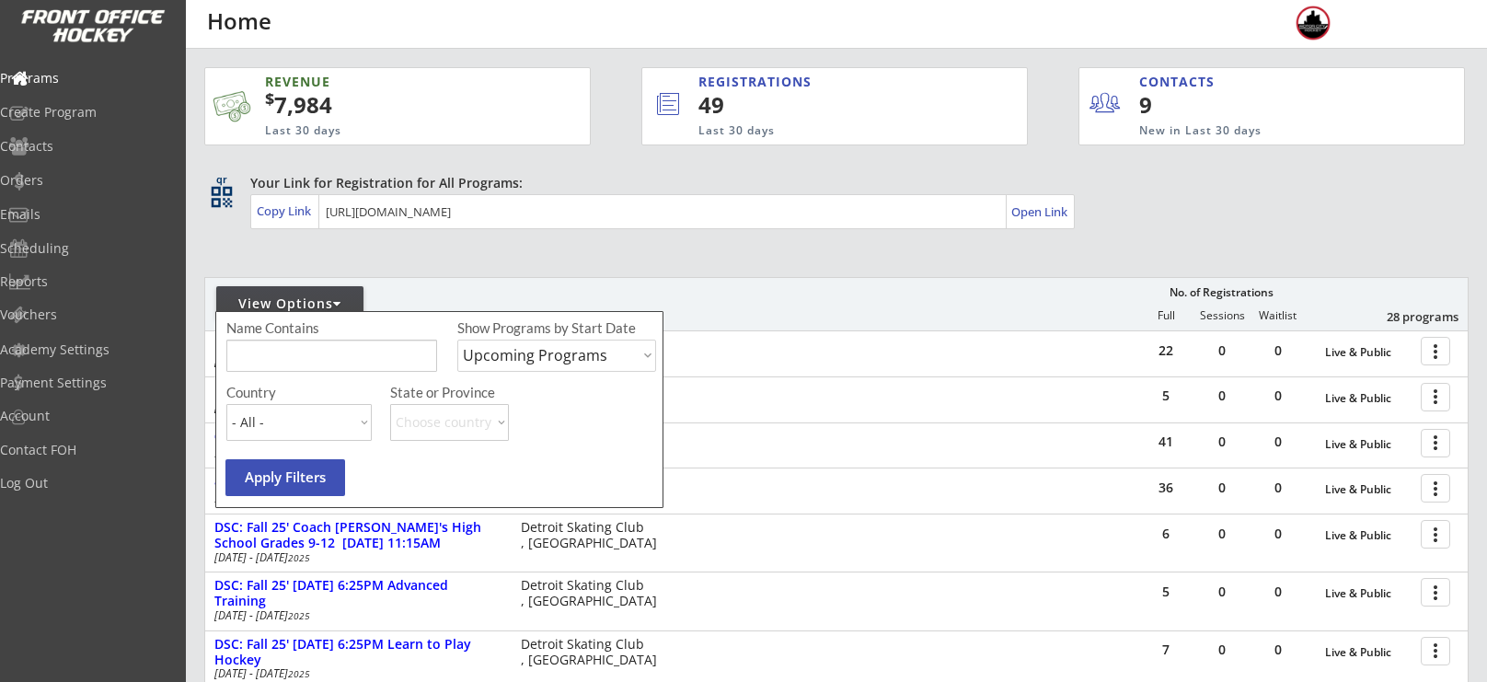
click at [334, 352] on input "input" at bounding box center [331, 356] width 211 height 32
type input "monday"
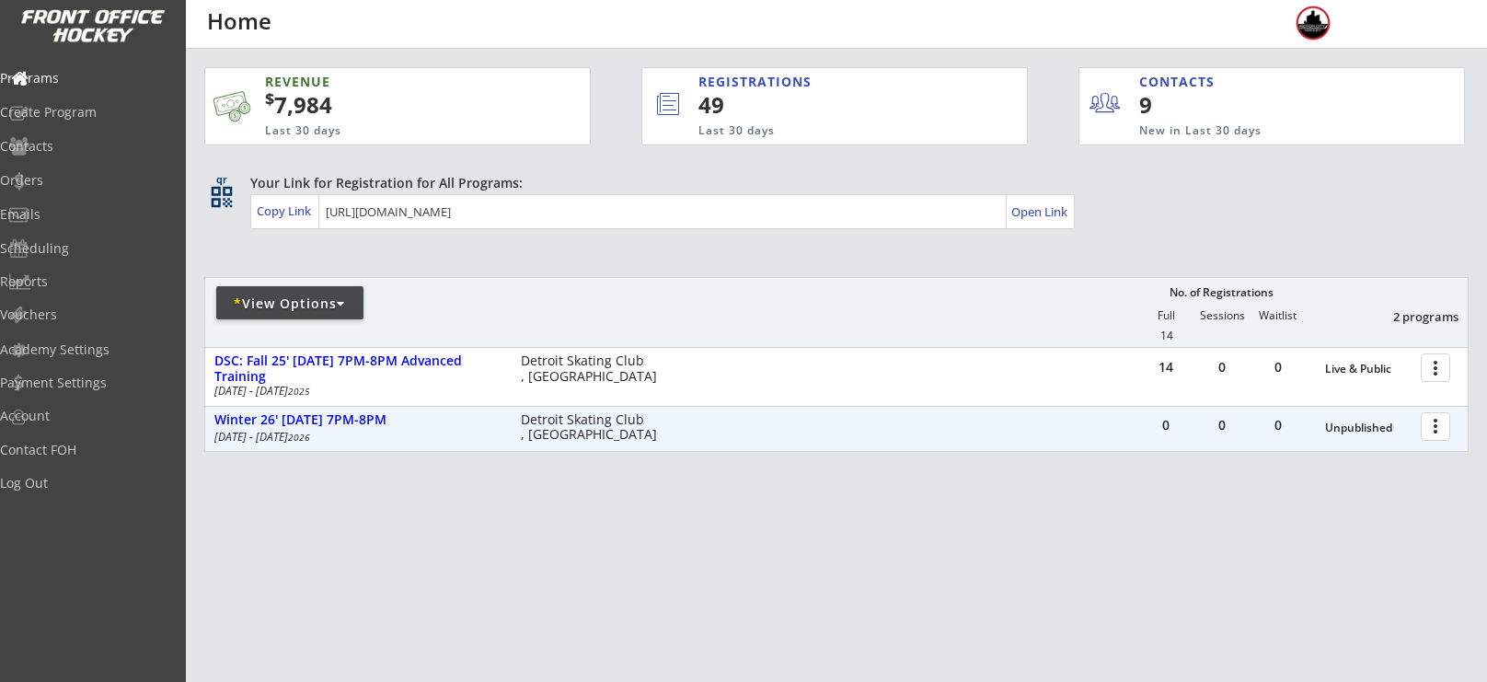
click at [1438, 424] on div at bounding box center [1439, 426] width 32 height 32
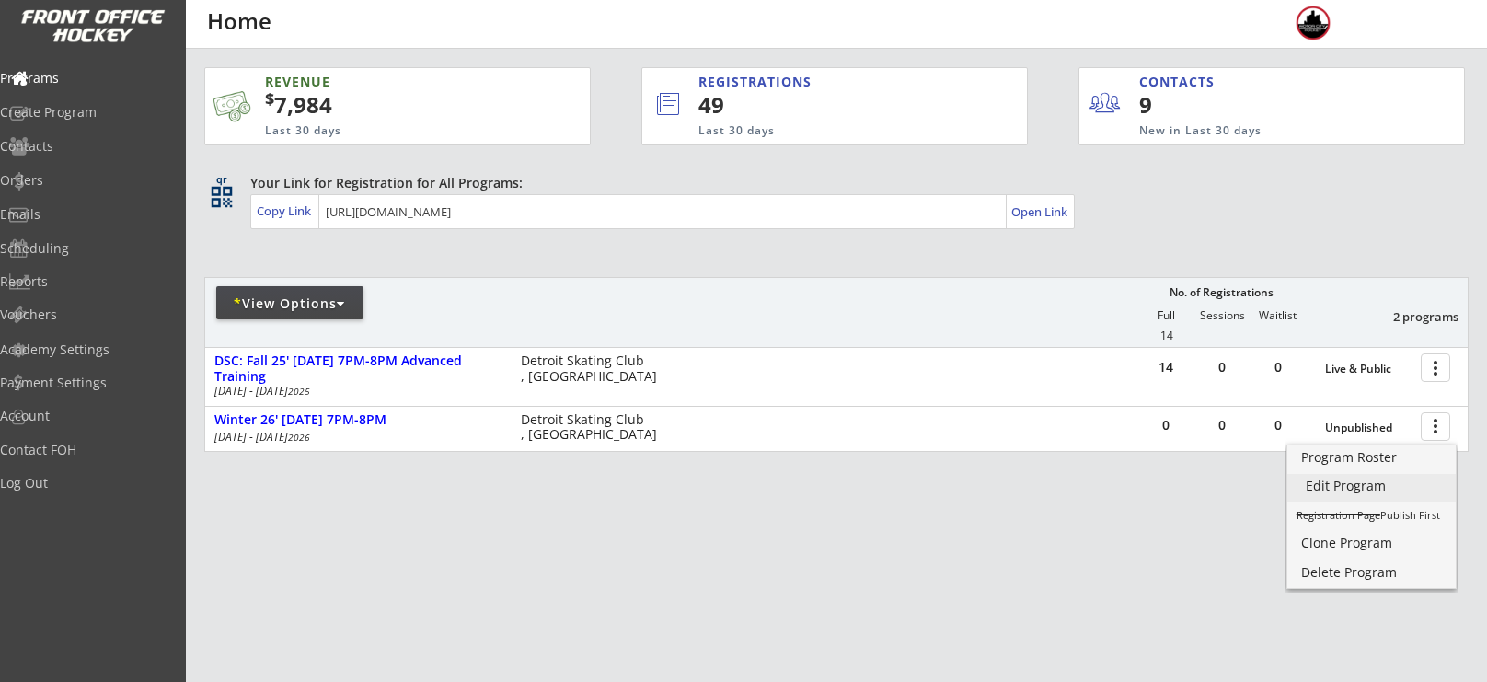
click at [1358, 490] on div "Edit Program" at bounding box center [1372, 485] width 132 height 13
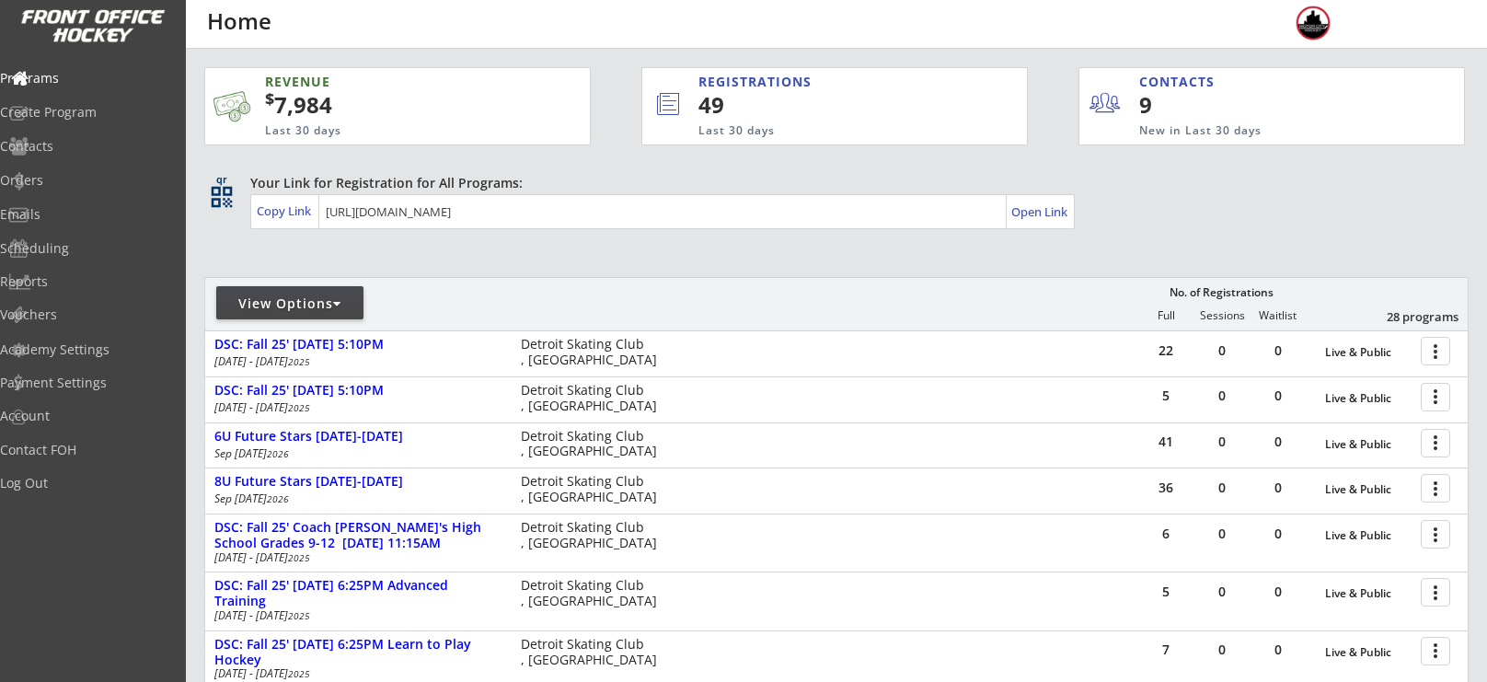
click at [309, 295] on div "View Options" at bounding box center [289, 304] width 147 height 18
select select ""Upcoming Programs""
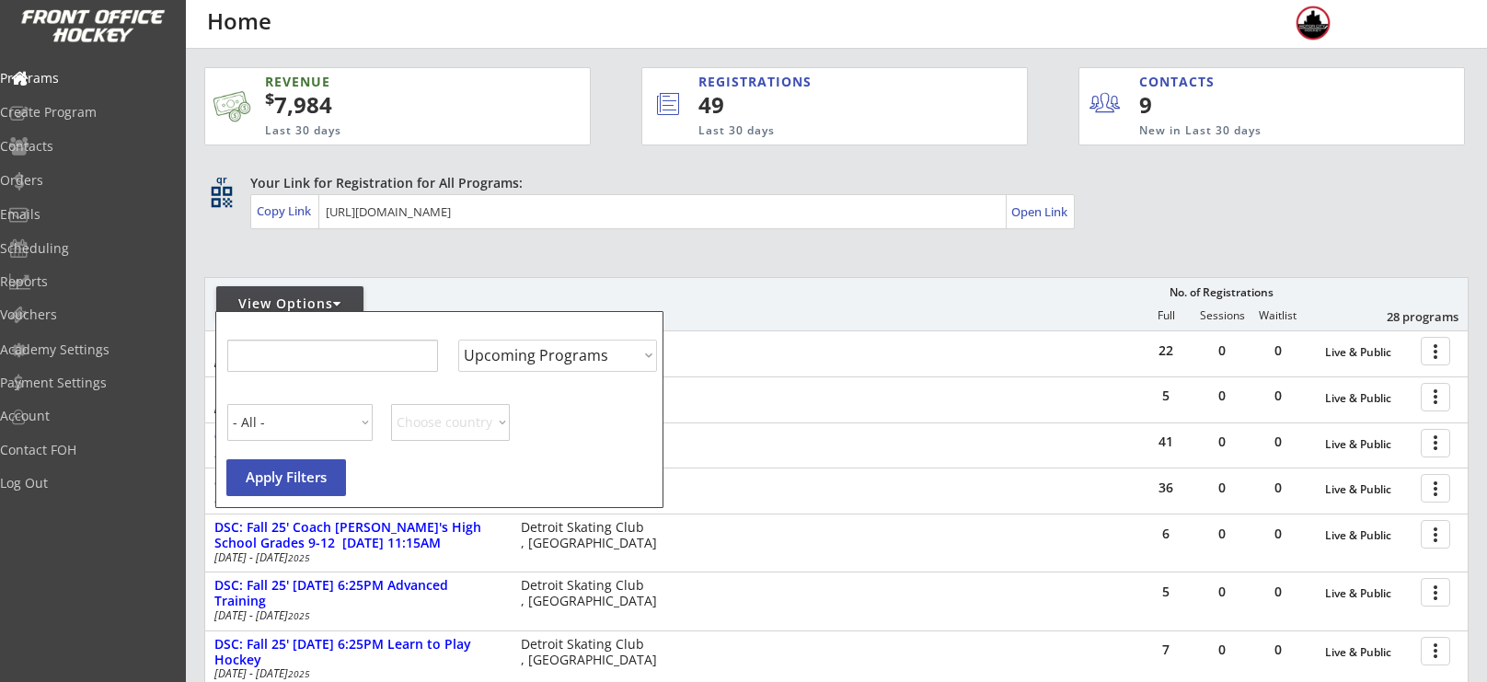
select select ""Upcoming Programs""
click at [325, 342] on input "input" at bounding box center [331, 356] width 211 height 32
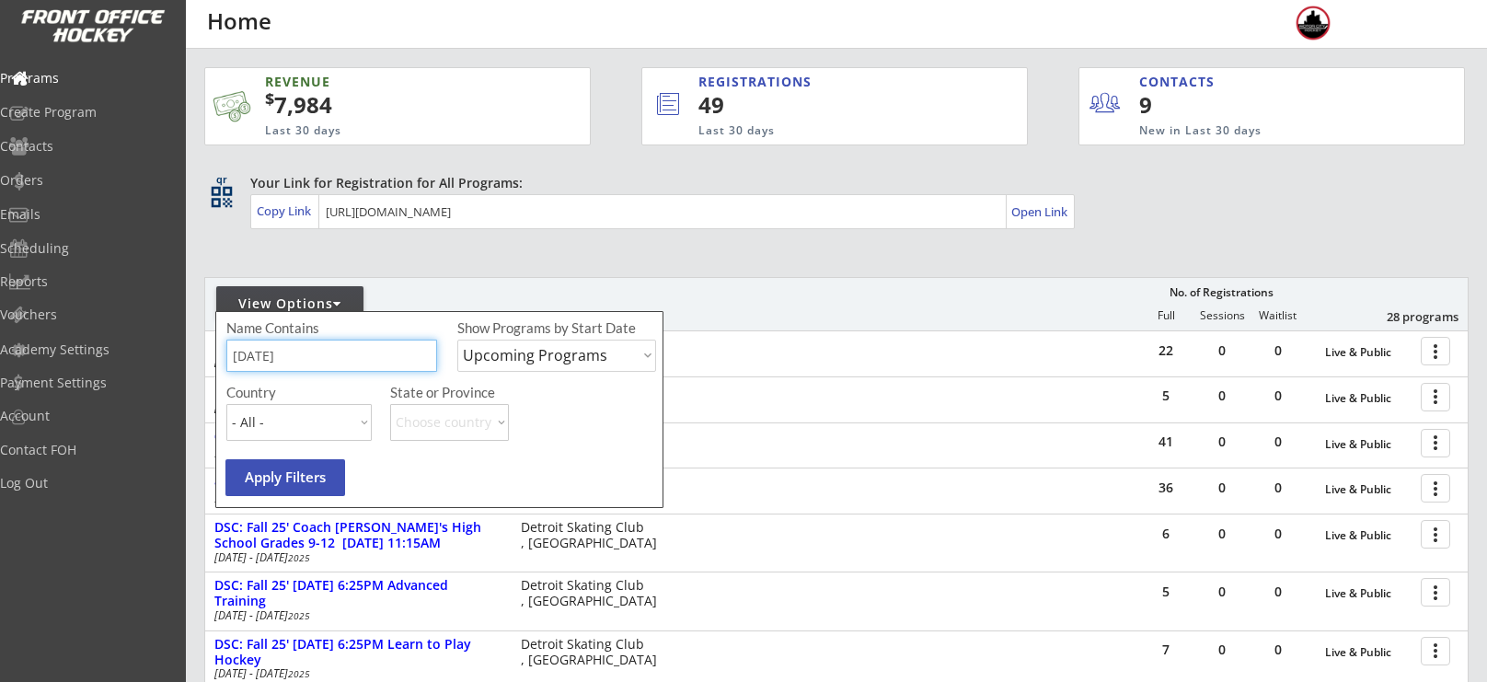
type input "[DATE]"
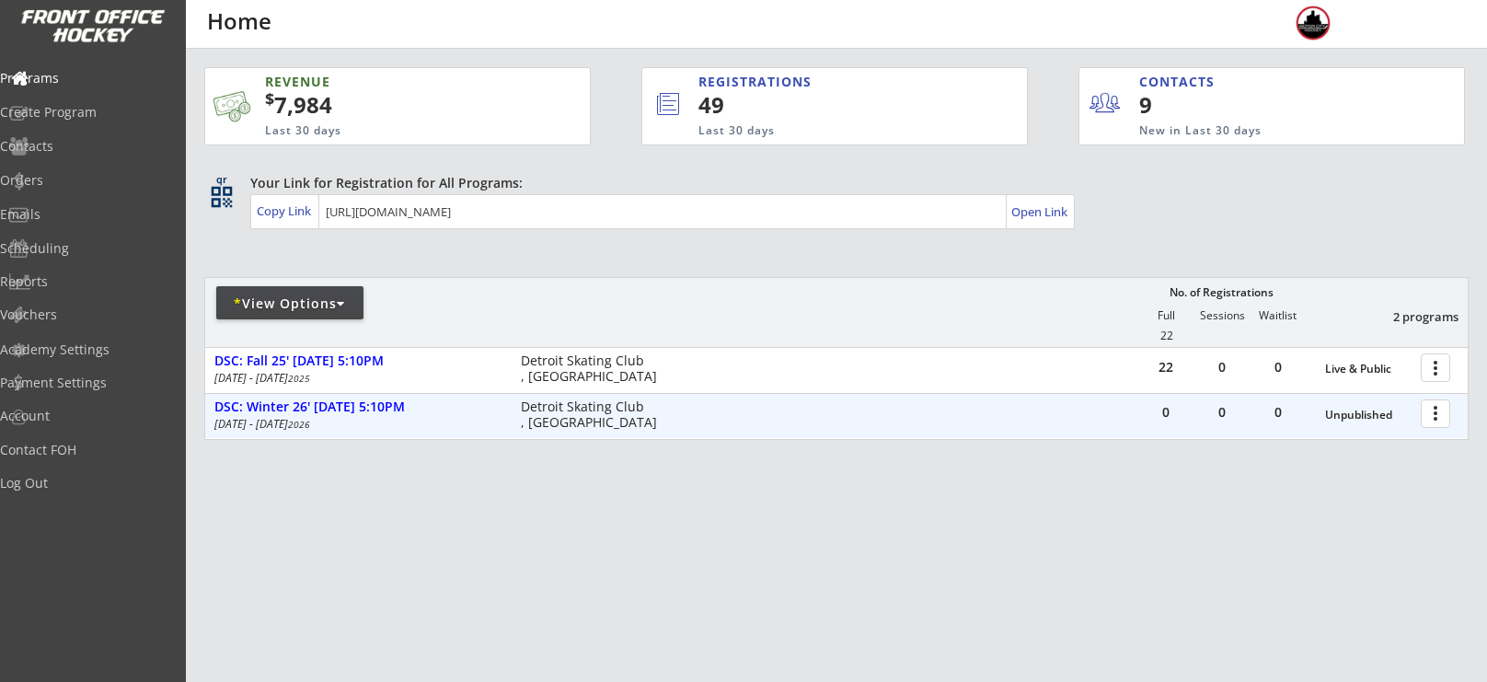
click at [1447, 418] on div at bounding box center [1439, 413] width 32 height 32
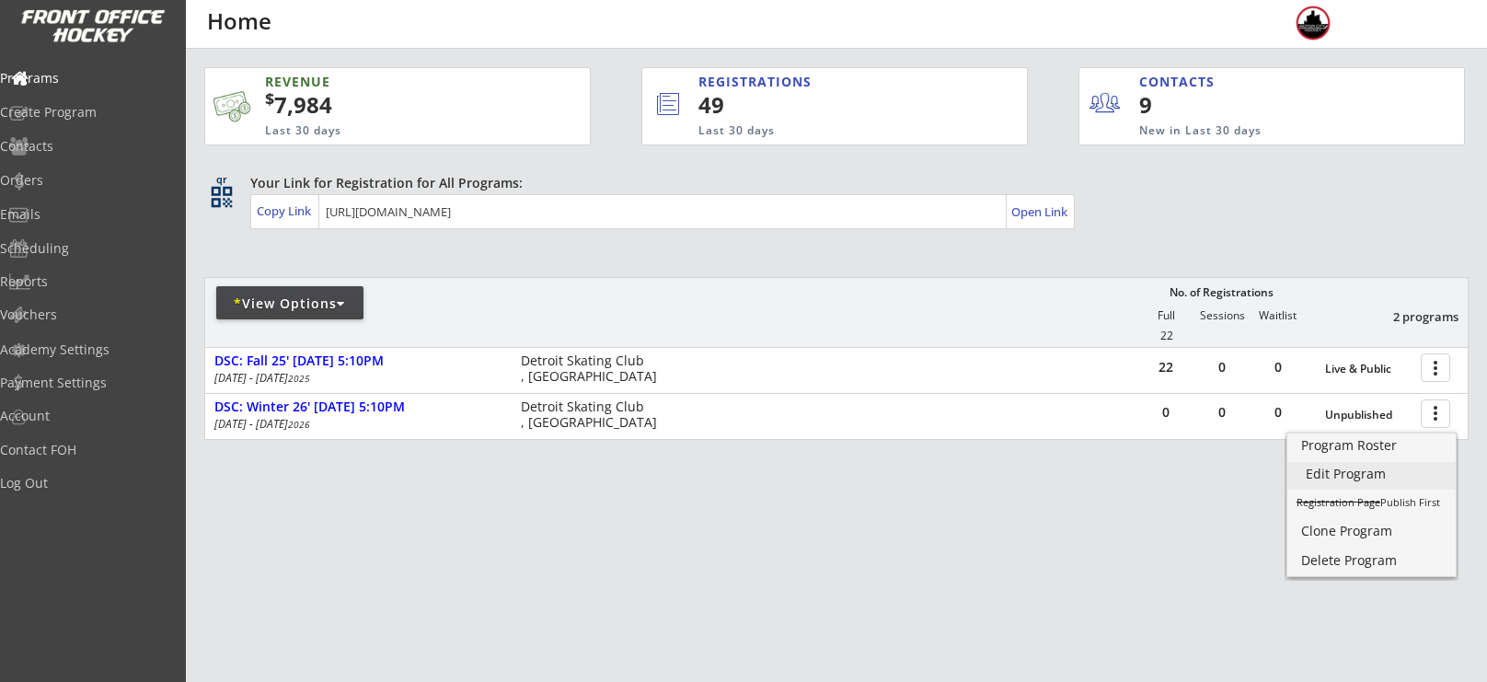
click at [1395, 477] on div "Edit Program" at bounding box center [1372, 474] width 132 height 13
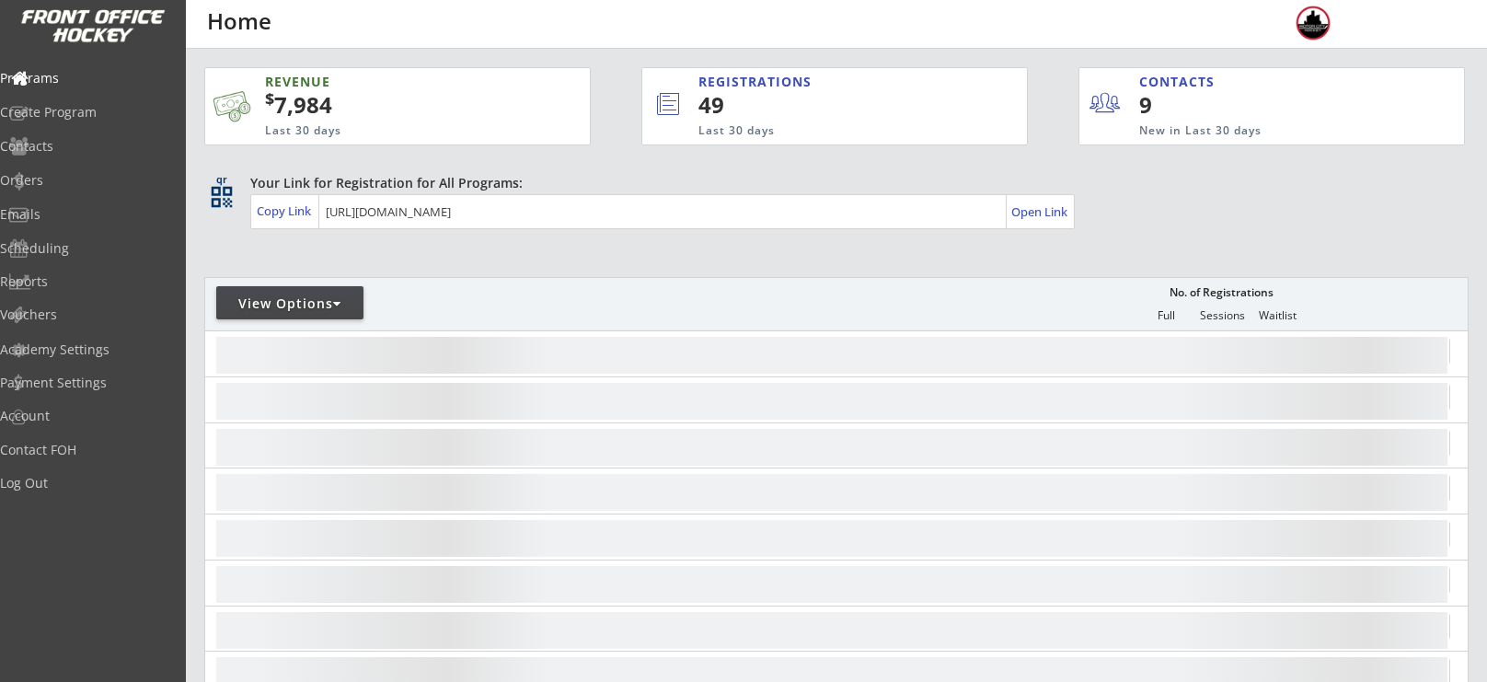
click at [325, 286] on div "View Options" at bounding box center [289, 302] width 147 height 33
select select ""Upcoming Programs""
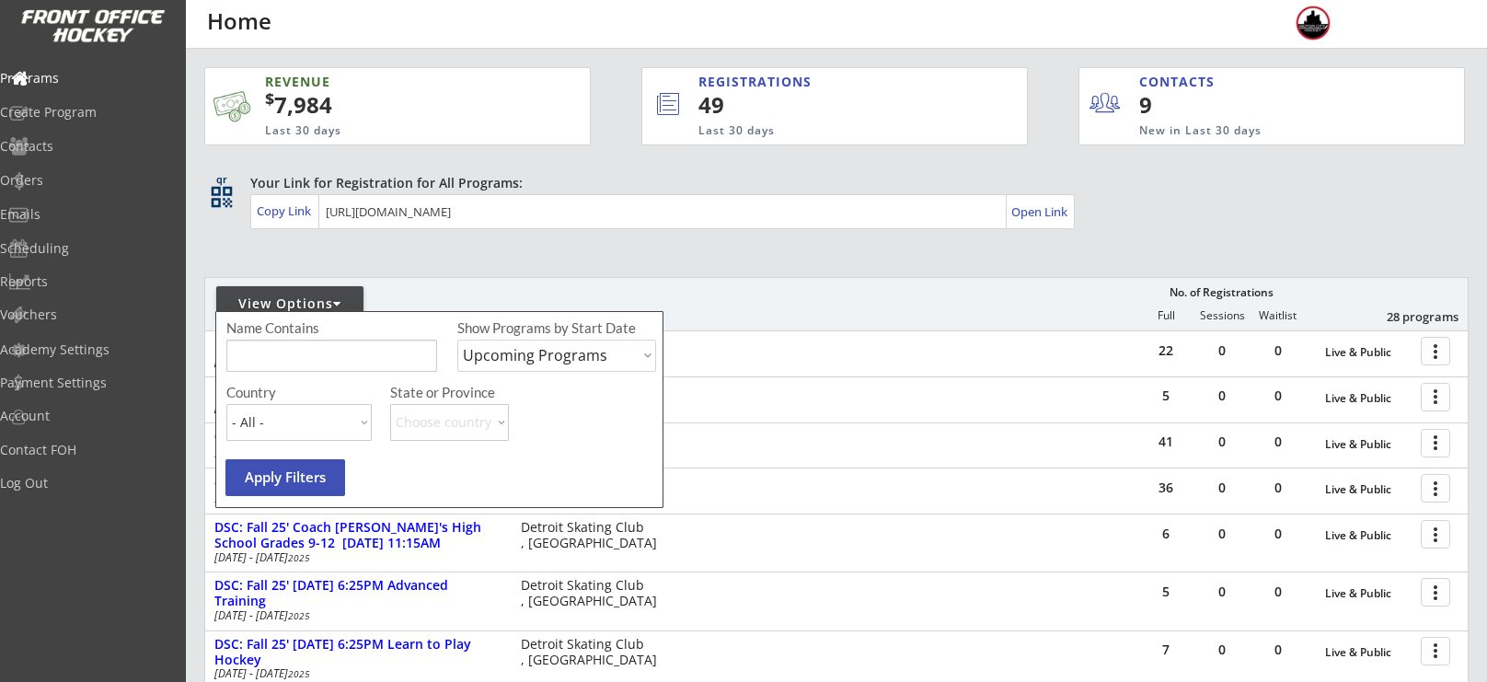
click at [358, 348] on input "input" at bounding box center [331, 356] width 211 height 32
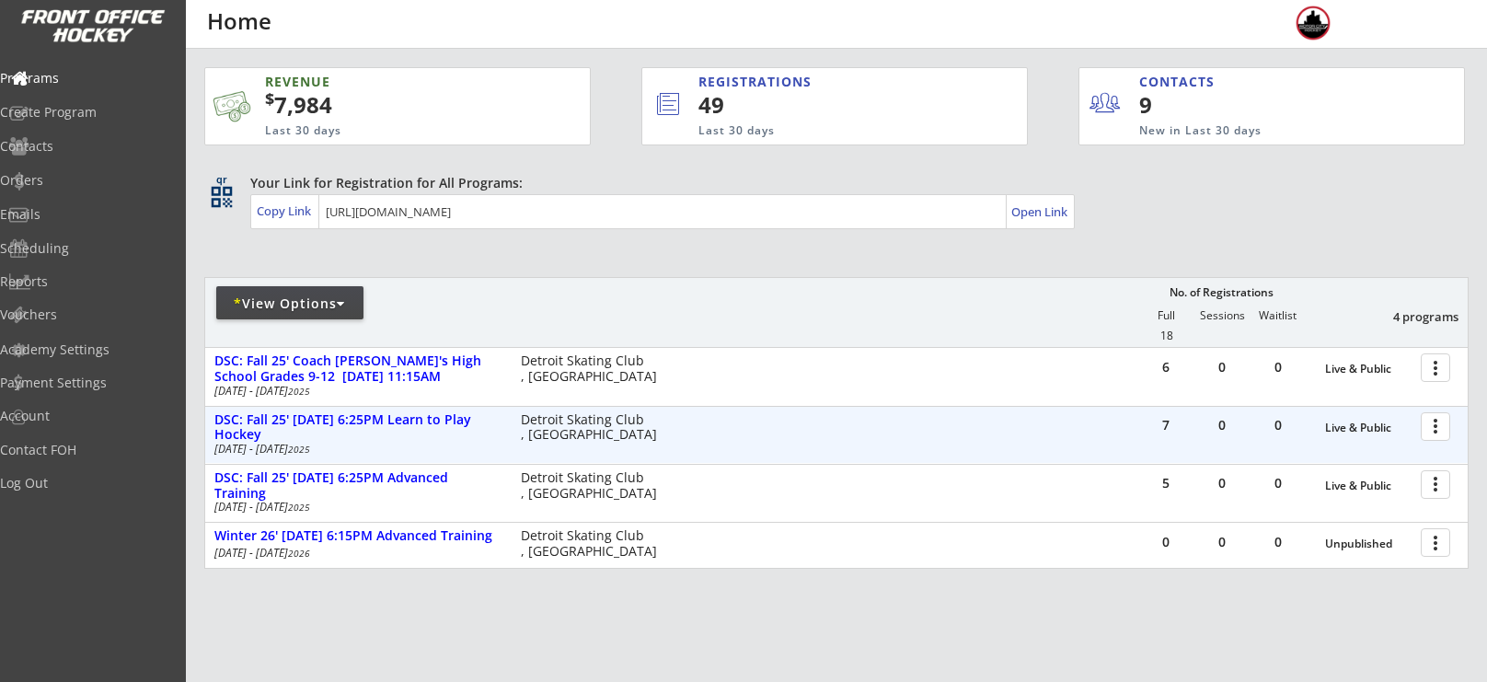
click at [1434, 422] on div at bounding box center [1439, 426] width 32 height 32
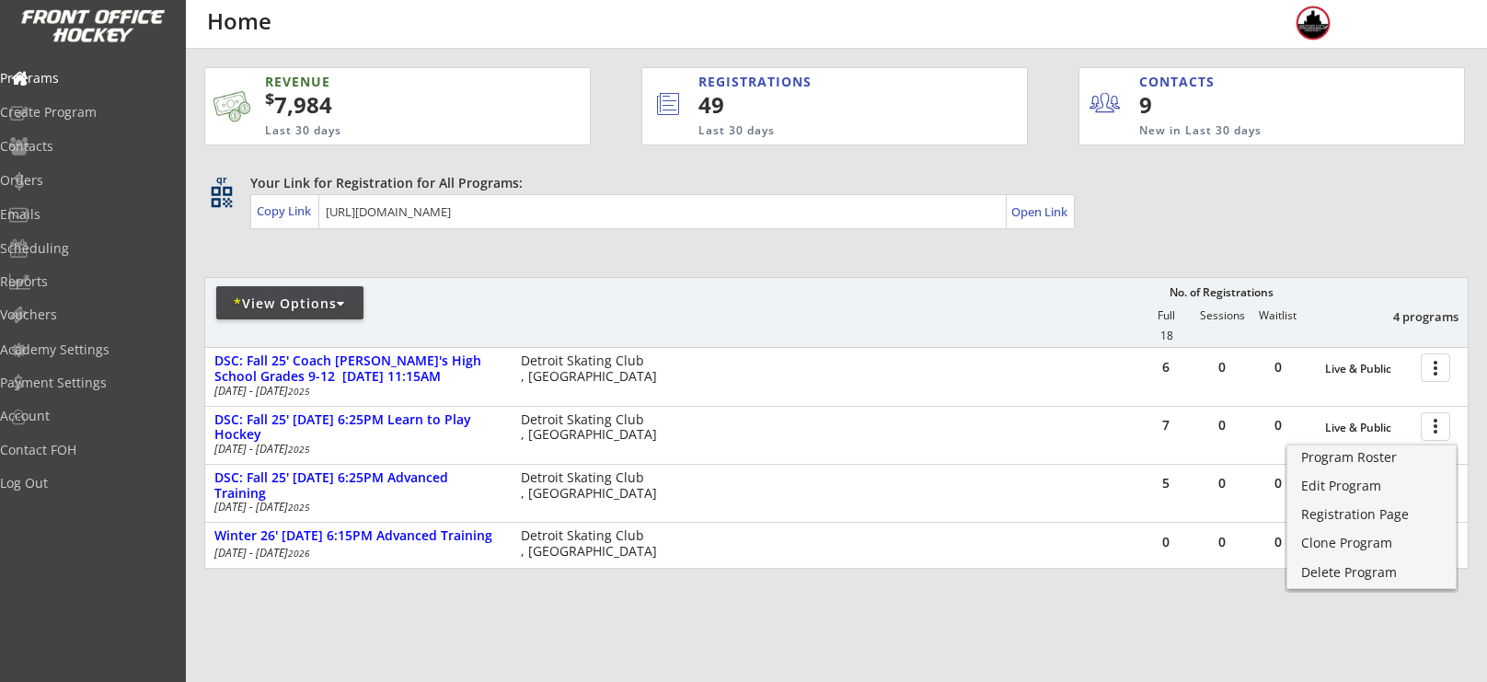
click at [1095, 625] on div "REVENUE $ 7,984 Last 30 days REGISTRATIONS 49 Last 30 days CONTACTS 9 New in La…" at bounding box center [836, 405] width 1265 height 712
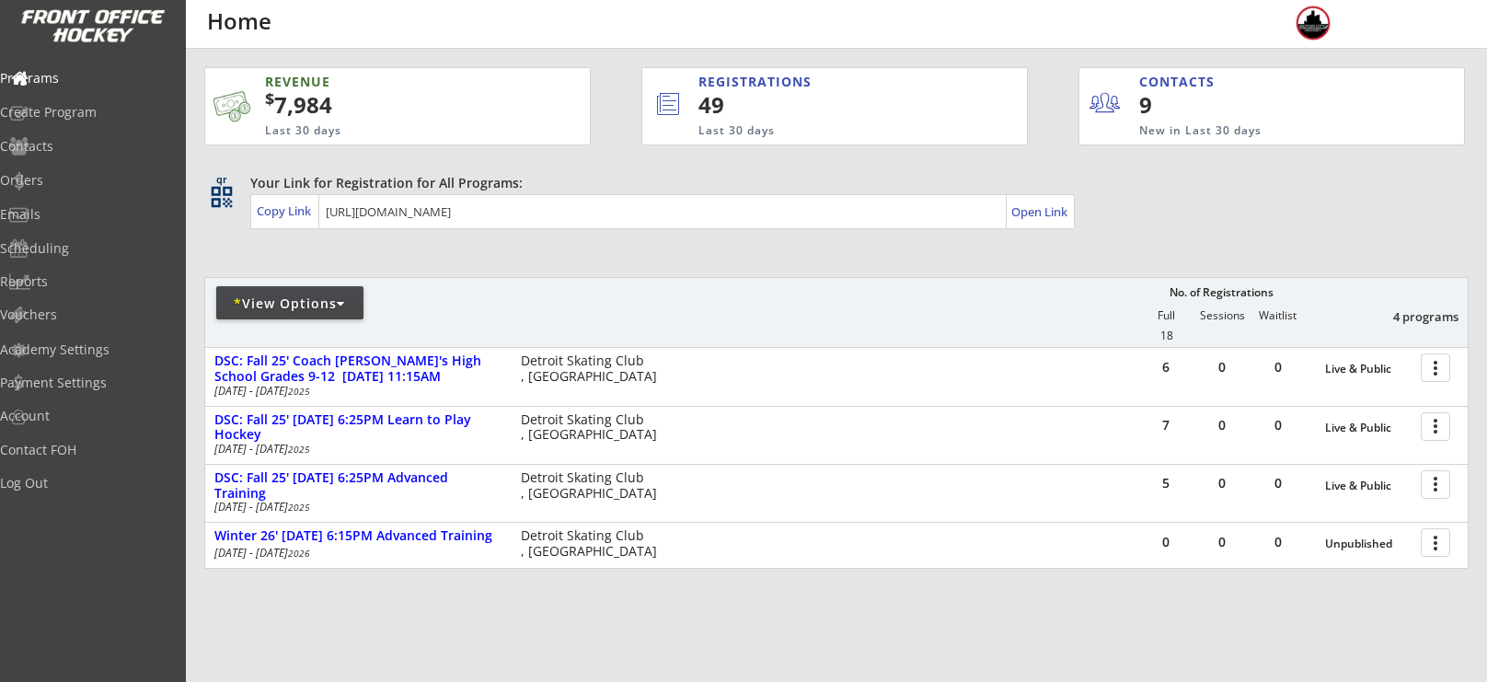
click at [283, 322] on div at bounding box center [421, 311] width 433 height 33
click at [315, 295] on div "* View Options" at bounding box center [289, 304] width 147 height 18
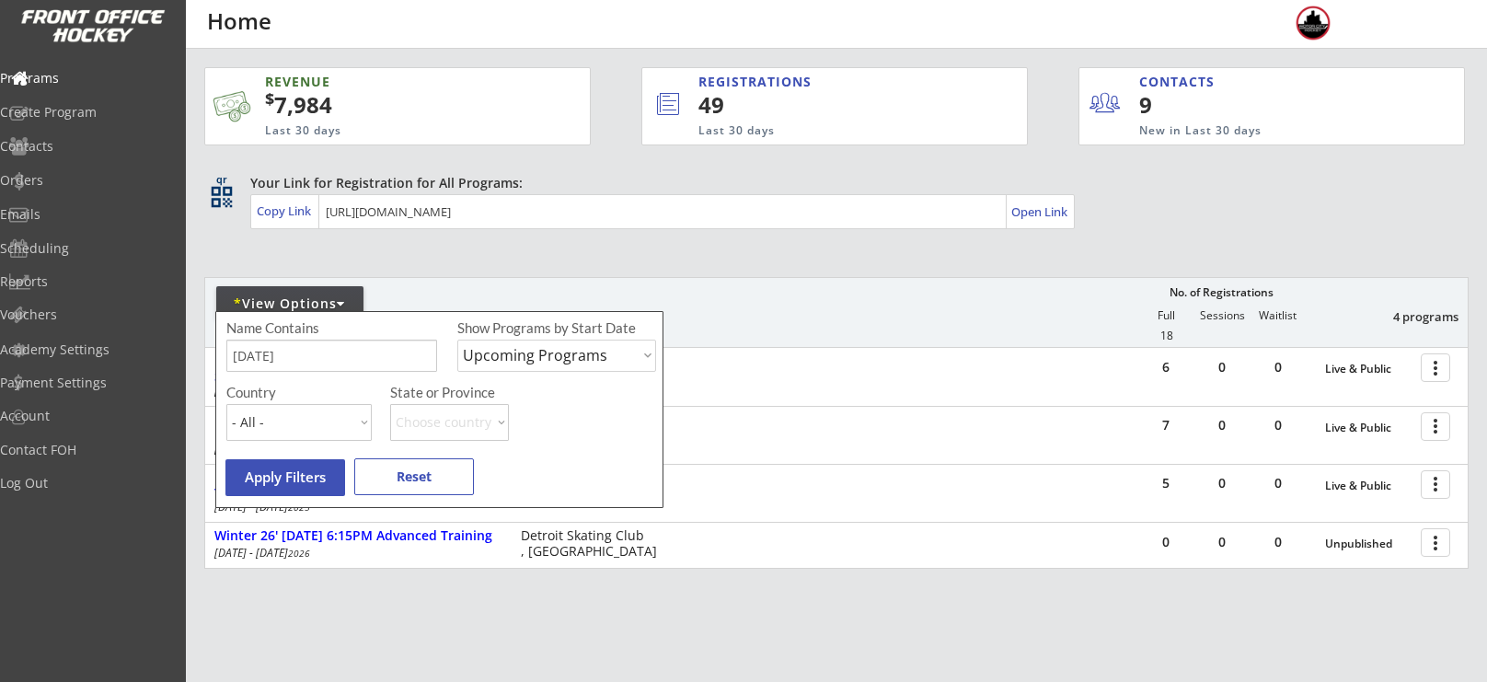
click at [353, 364] on input "input" at bounding box center [331, 356] width 211 height 32
type input "s"
type input "winter"
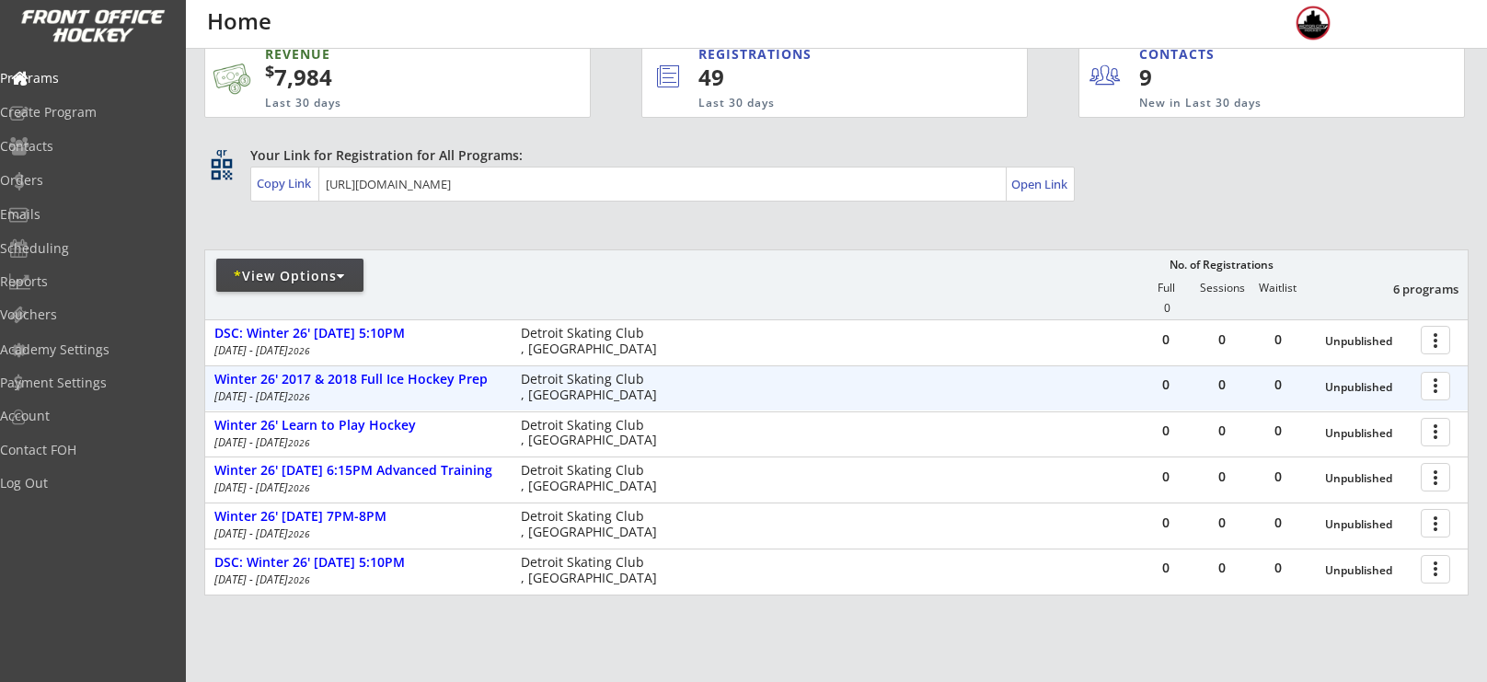
scroll to position [34, 0]
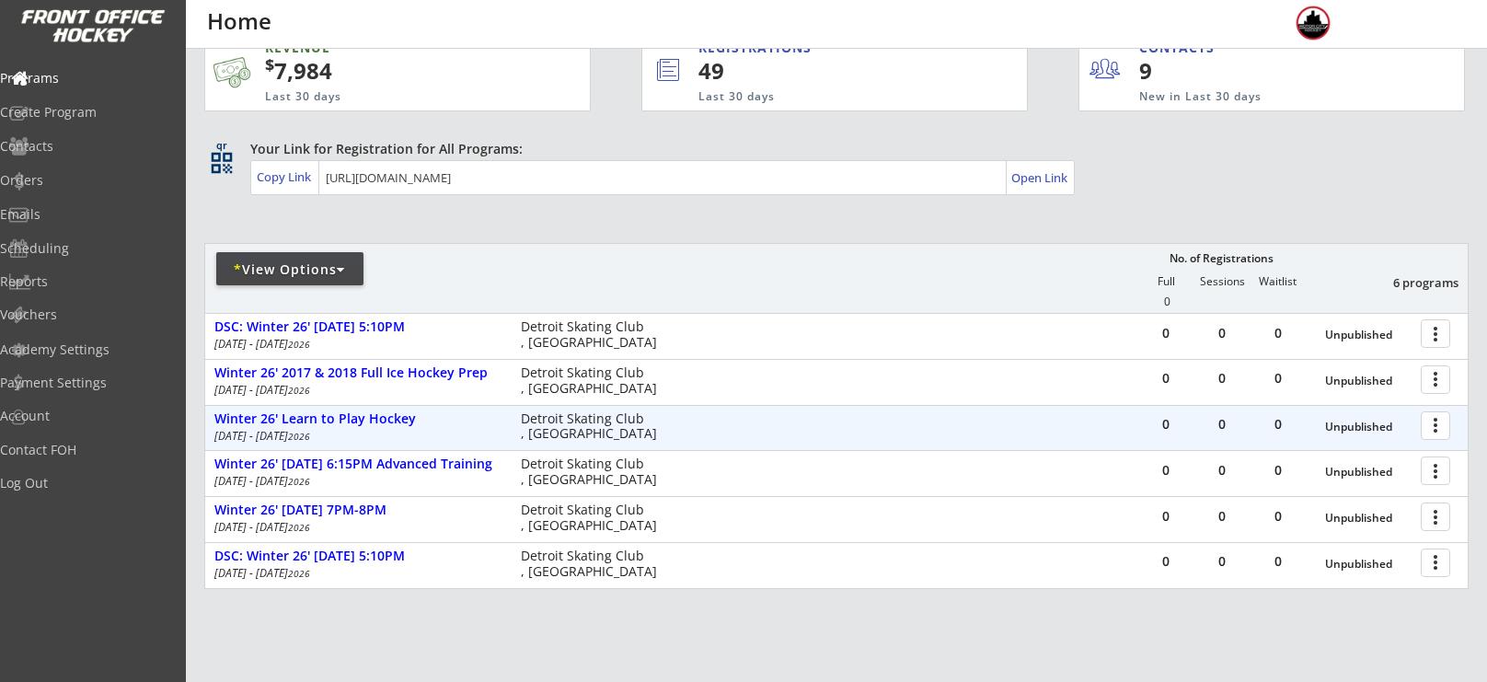
click at [1440, 424] on div at bounding box center [1439, 425] width 32 height 32
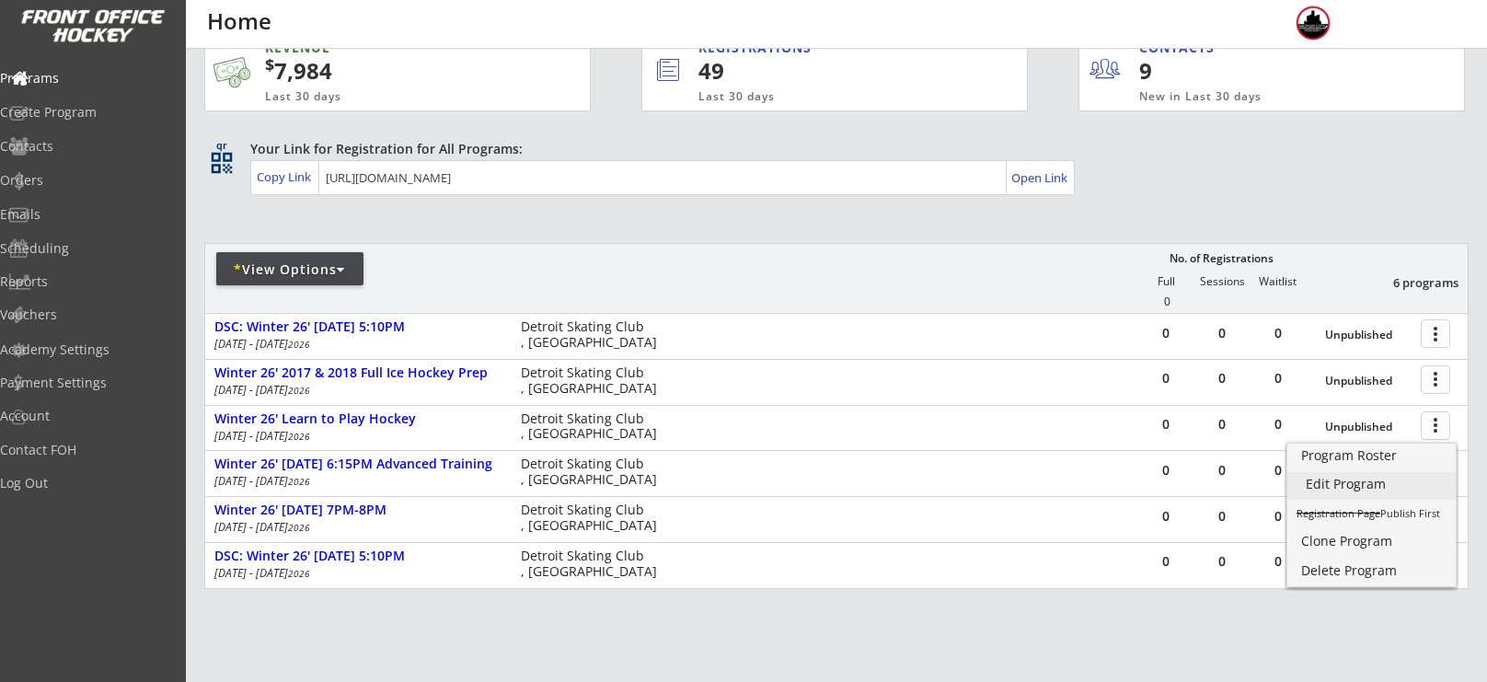
click at [1380, 478] on div "Edit Program" at bounding box center [1372, 484] width 132 height 13
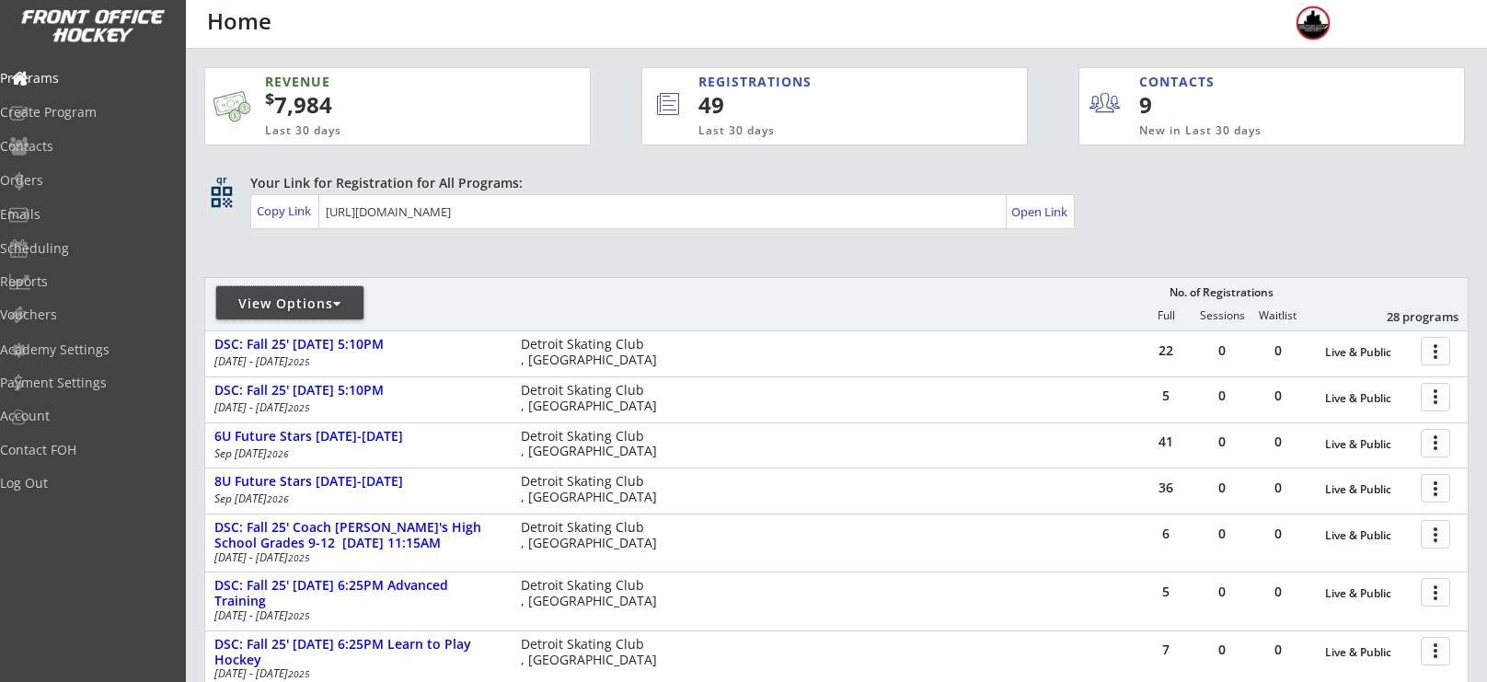
click at [281, 306] on div "View Options" at bounding box center [289, 304] width 147 height 18
select select ""Upcoming Programs""
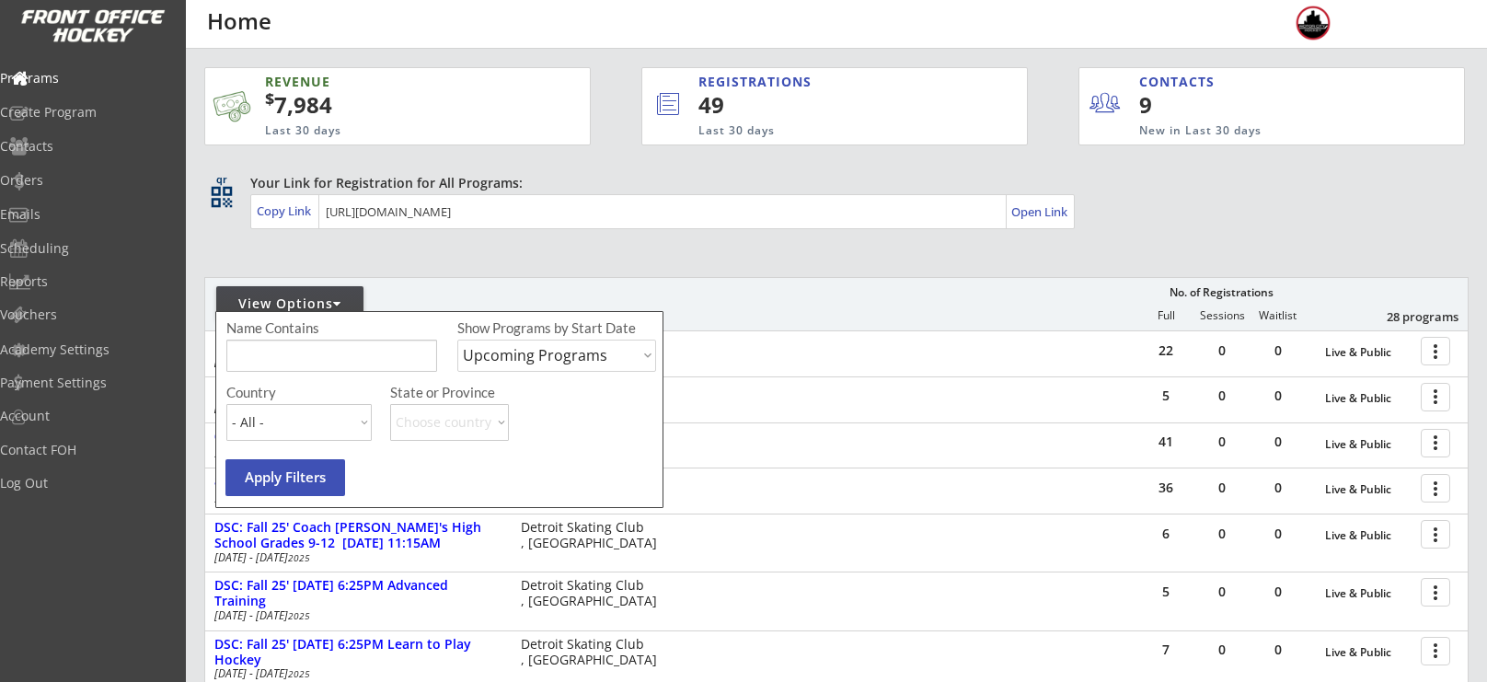
click at [301, 352] on input "input" at bounding box center [331, 356] width 211 height 32
type input "full ice"
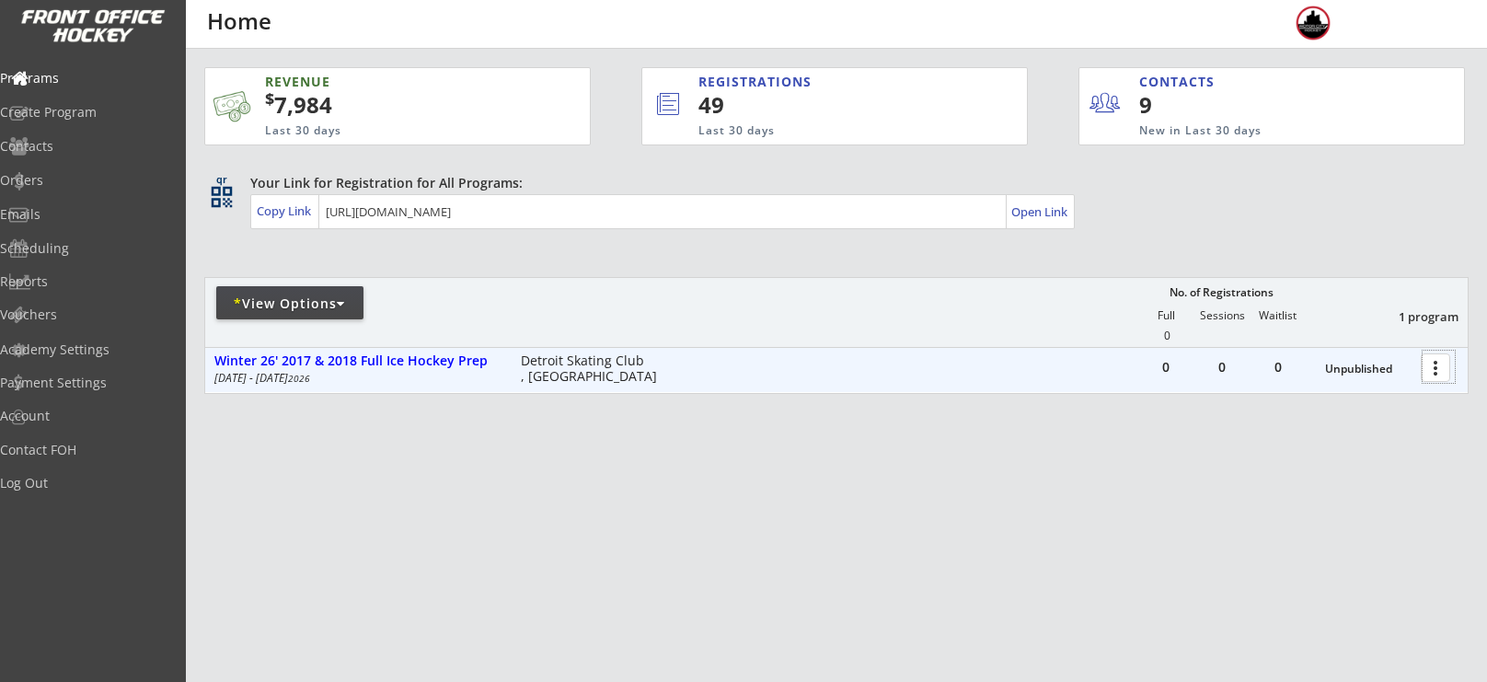
click at [1430, 365] on div at bounding box center [1439, 367] width 32 height 32
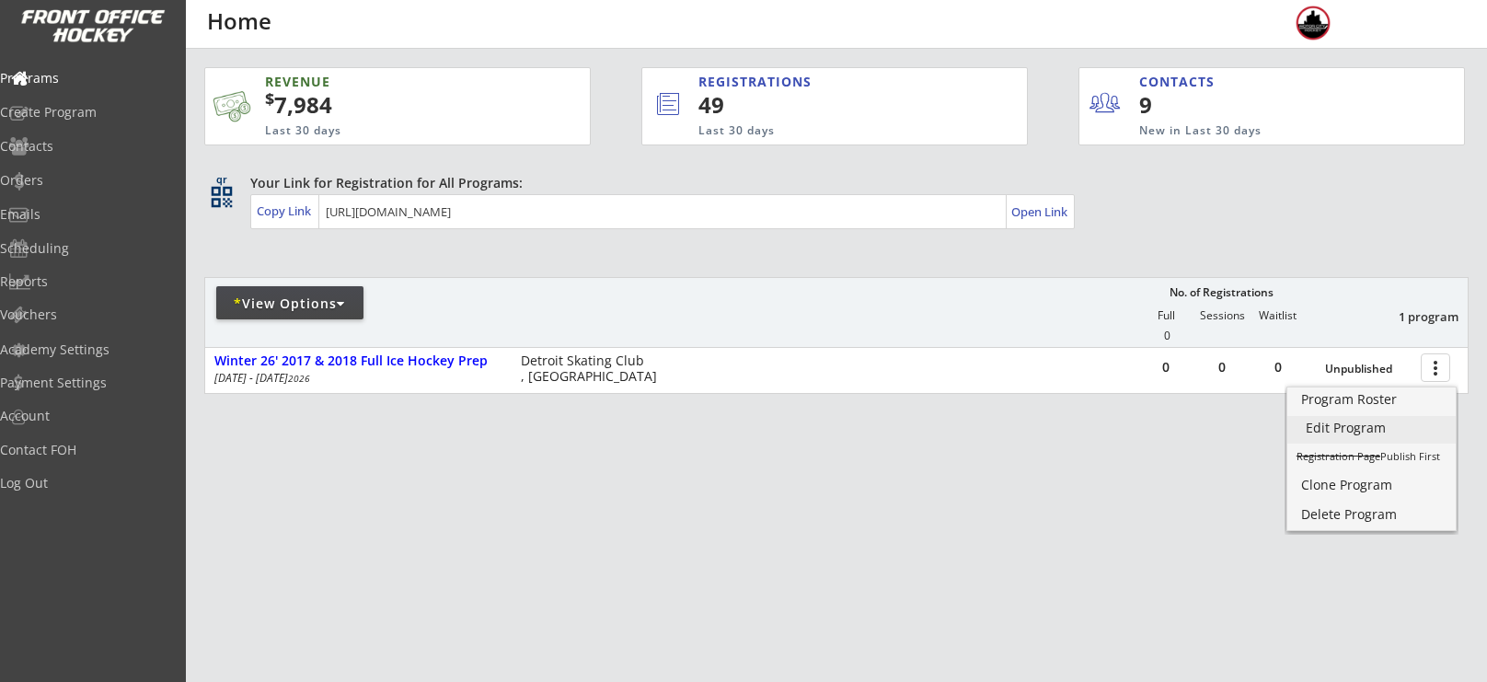
click at [1371, 422] on div "Edit Program" at bounding box center [1372, 428] width 132 height 13
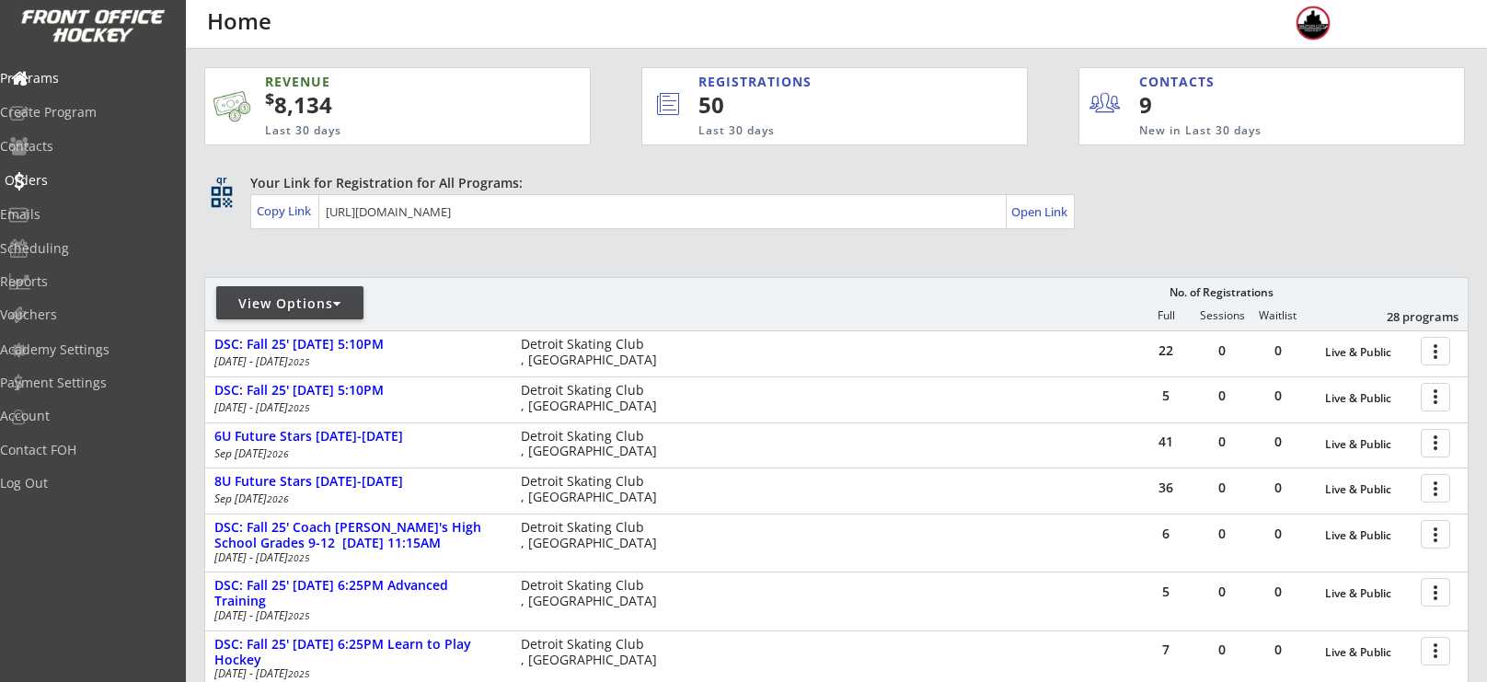
click at [76, 184] on div "Orders" at bounding box center [88, 180] width 166 height 13
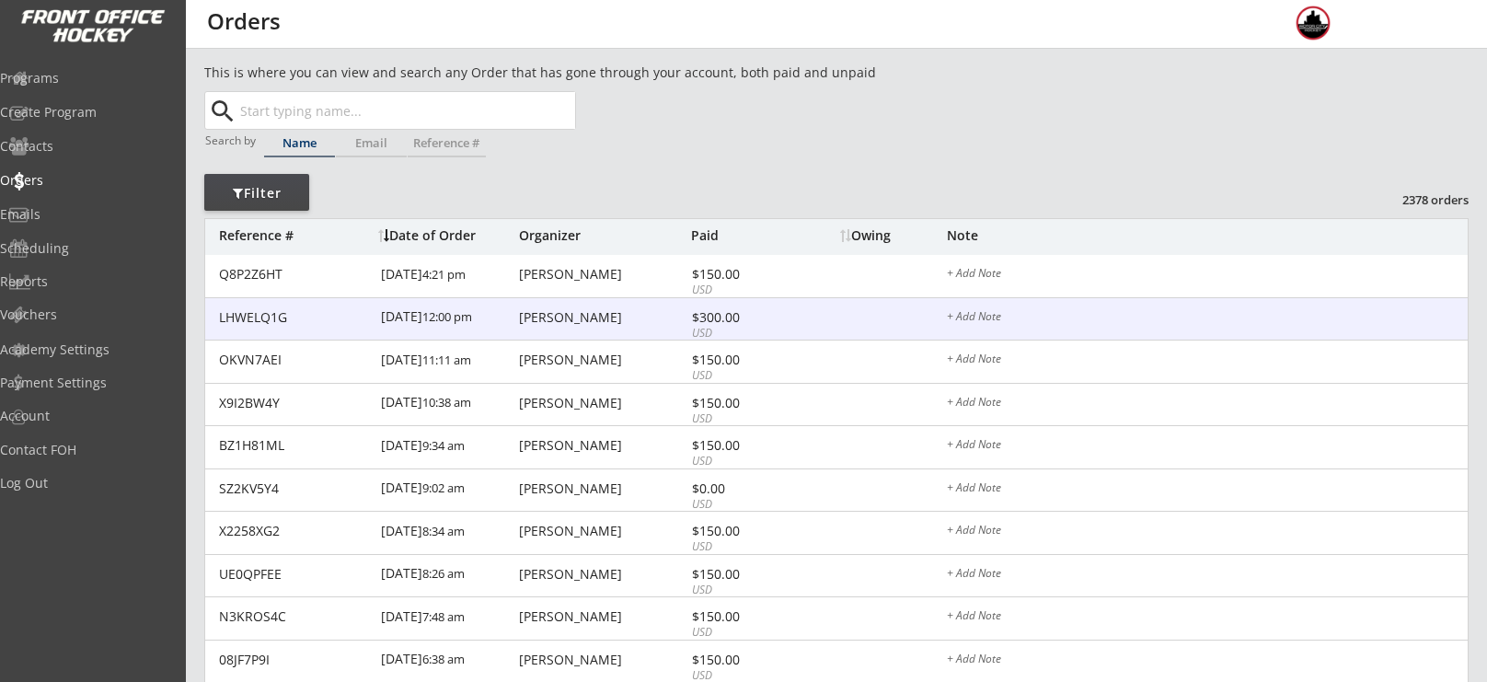
click at [553, 329] on div "LHWELQ1G [DATE] 12:00 pm [PERSON_NAME] $300.00 USD + Add Note" at bounding box center [836, 319] width 1263 height 43
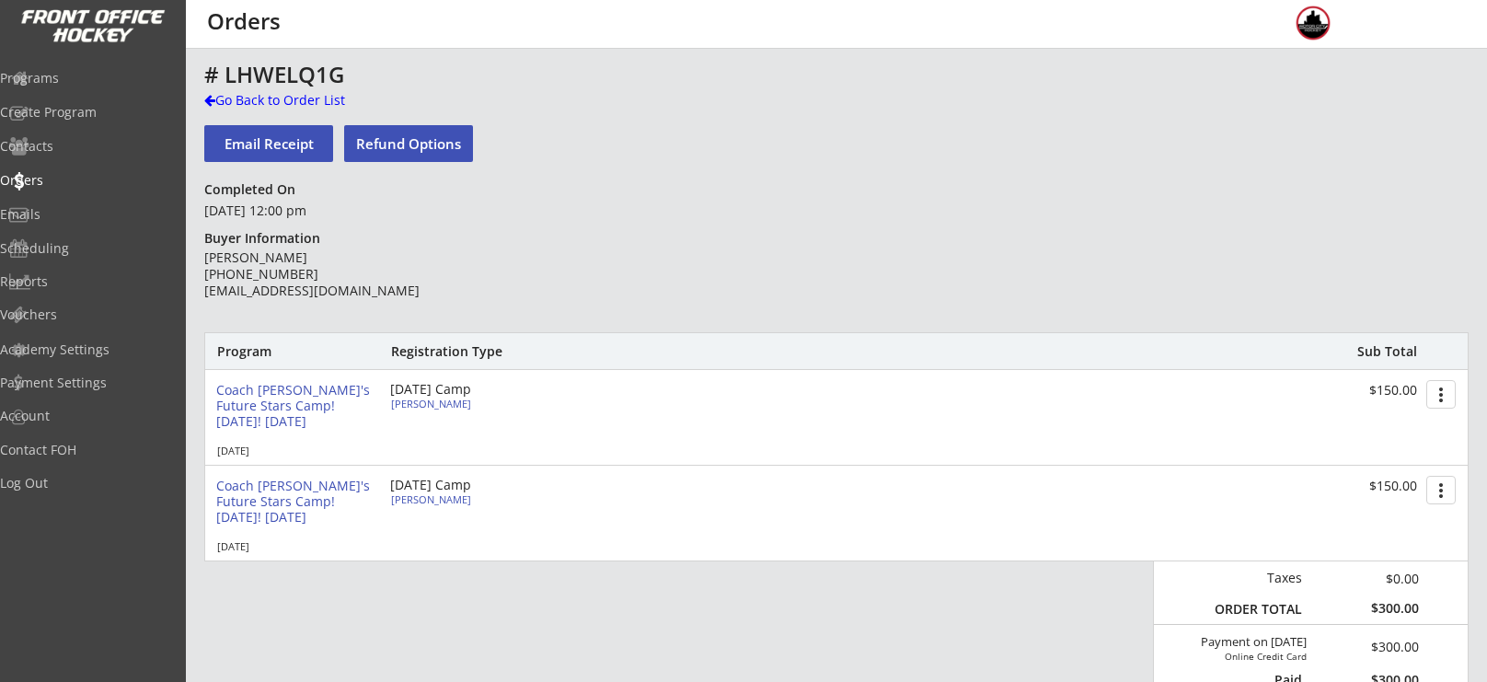
scroll to position [9, 0]
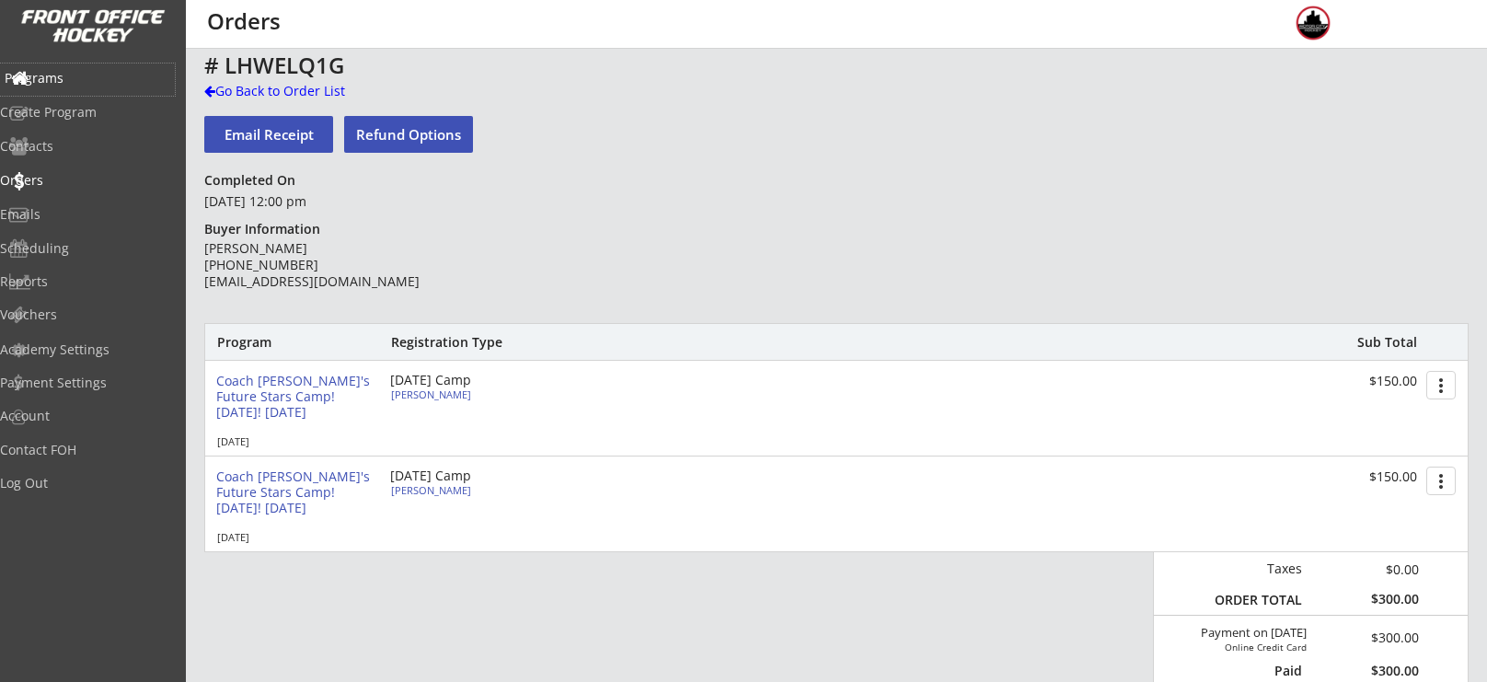
click at [87, 88] on div "Programs" at bounding box center [87, 80] width 175 height 32
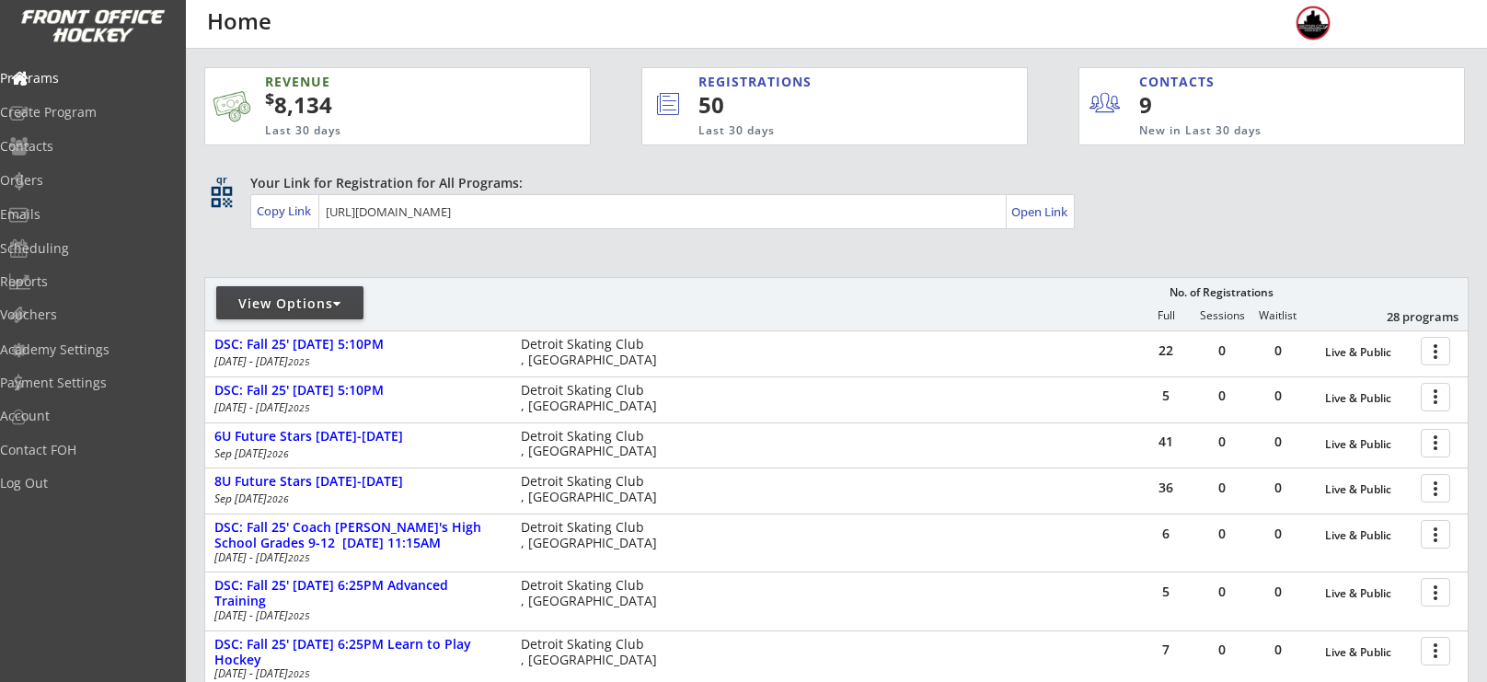
click at [323, 295] on div "View Options" at bounding box center [289, 304] width 147 height 18
select select ""Upcoming Programs""
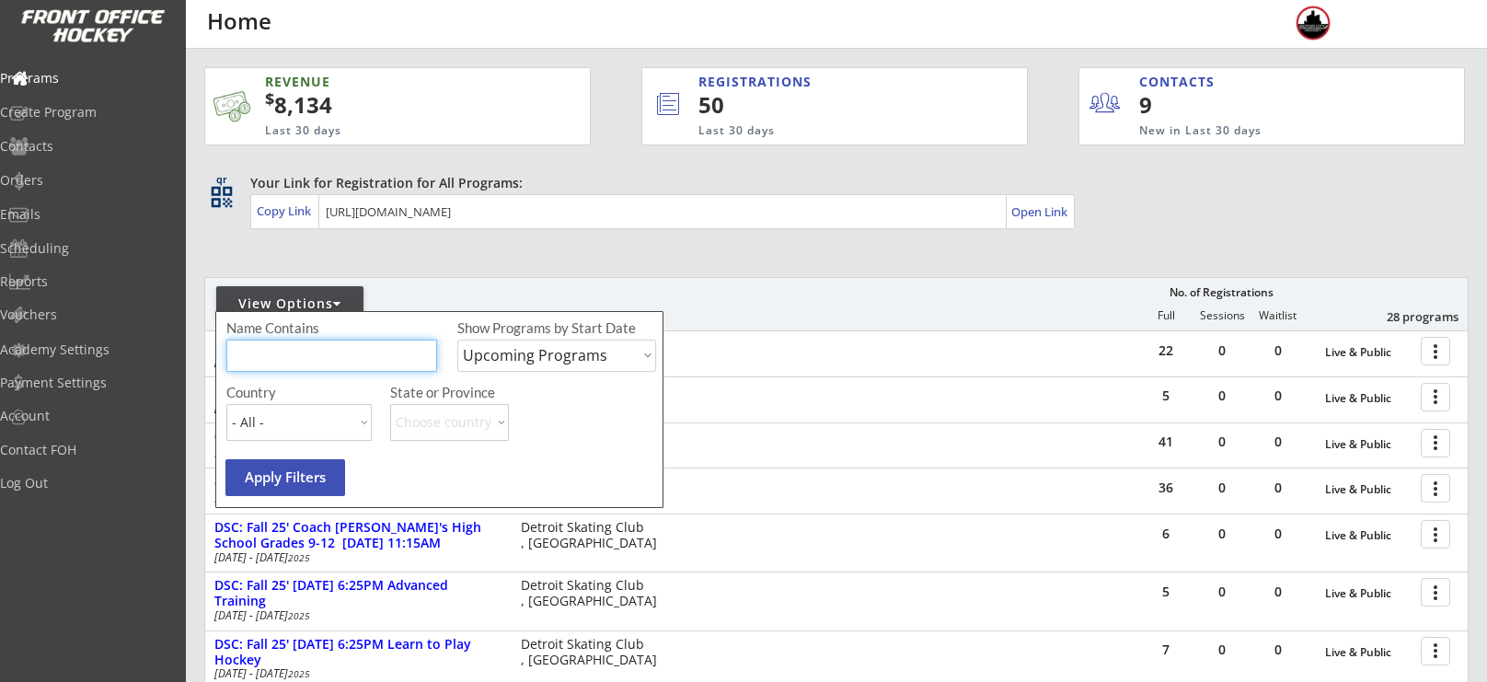
click at [337, 347] on input "input" at bounding box center [331, 356] width 211 height 32
type input "election"
